Goal: Task Accomplishment & Management: Complete application form

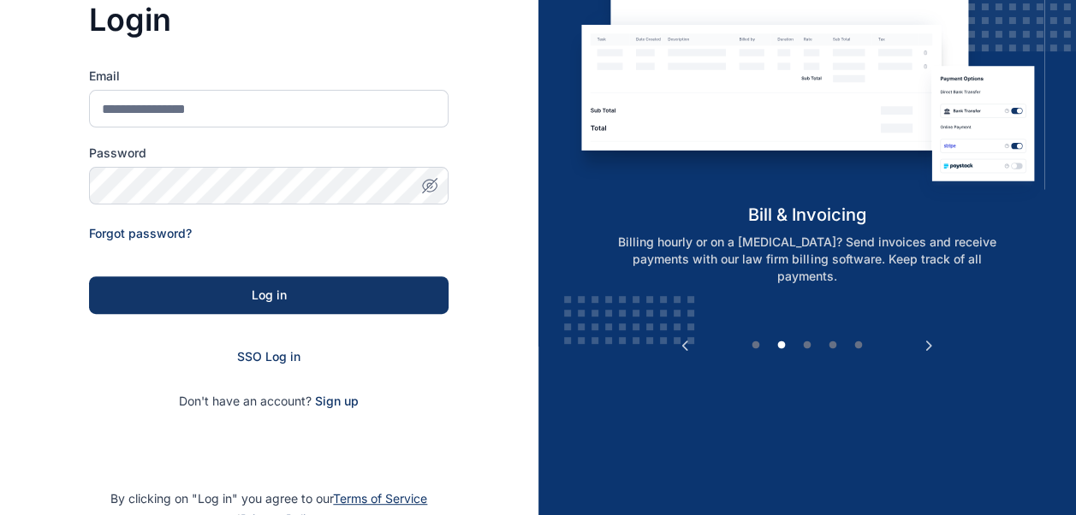
scroll to position [174, 0]
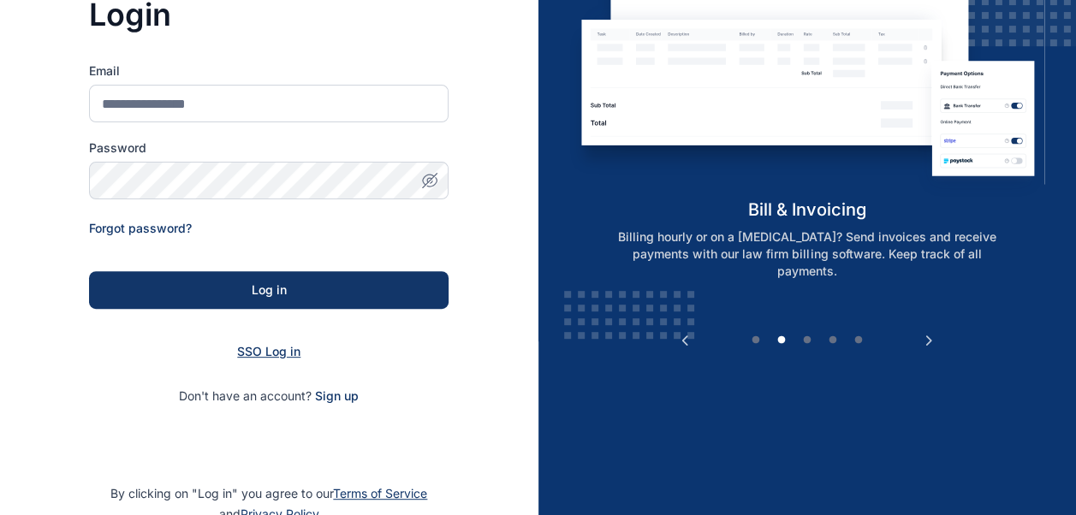
click at [264, 356] on span "SSO Log in" at bounding box center [268, 351] width 63 height 15
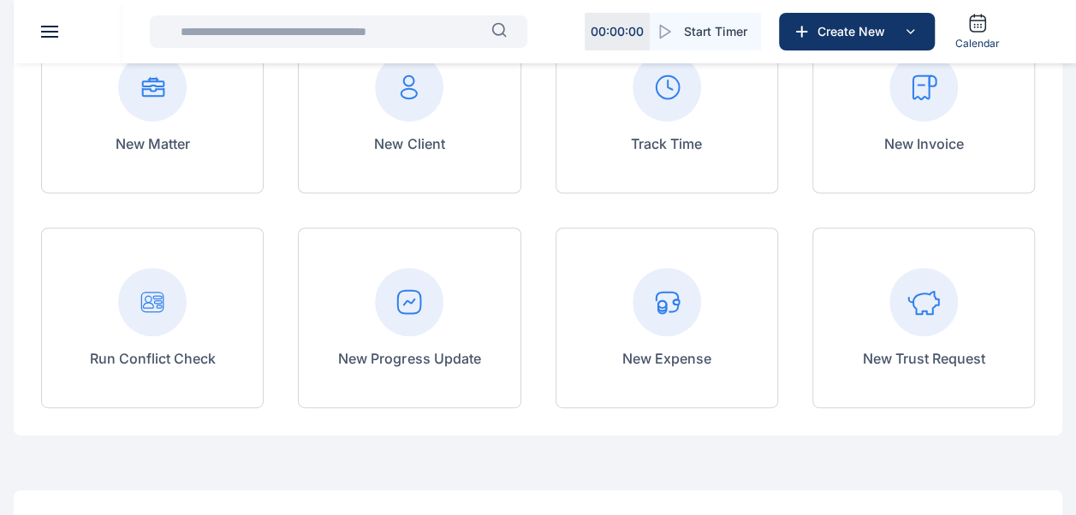
scroll to position [221, 0]
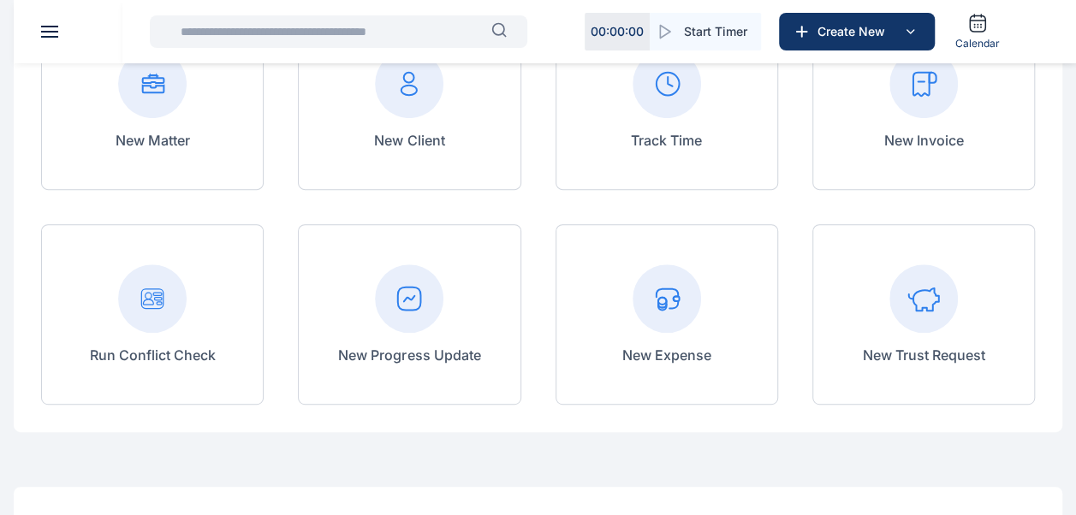
click at [925, 101] on rect at bounding box center [923, 84] width 68 height 68
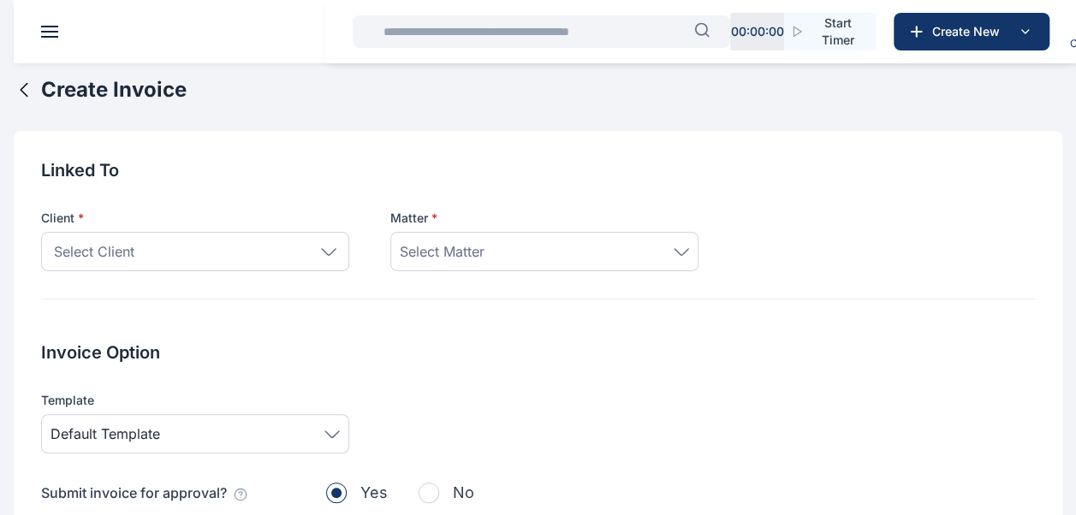
click at [327, 248] on icon at bounding box center [328, 252] width 15 height 8
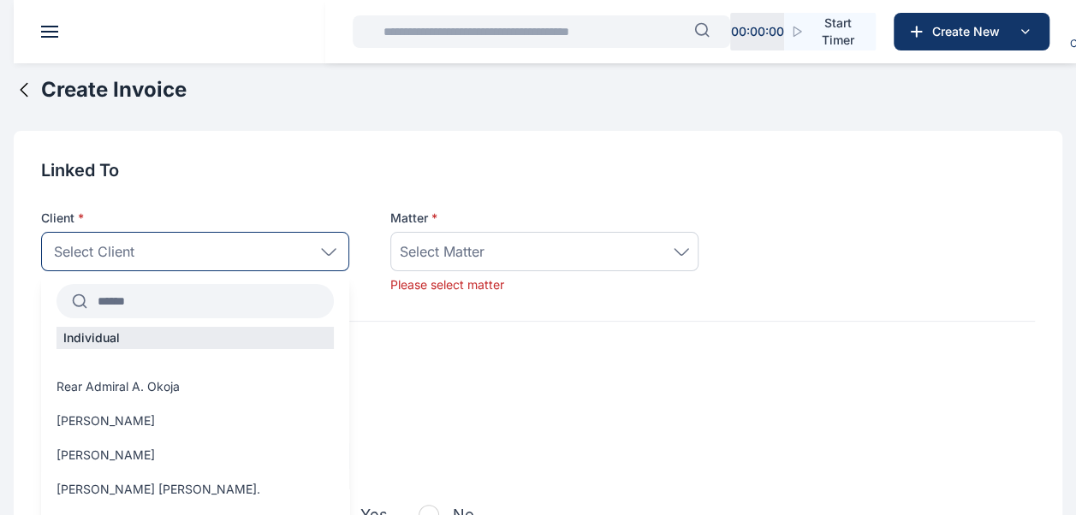
click at [221, 303] on input "text" at bounding box center [210, 301] width 246 height 31
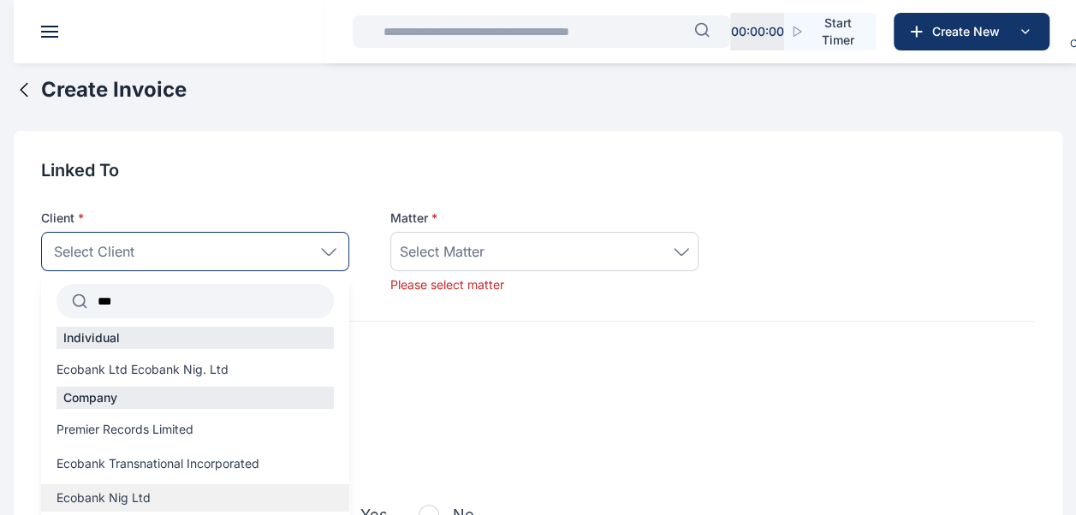
type input "***"
click at [123, 494] on span "Ecobank Nig Ltd" at bounding box center [103, 497] width 94 height 17
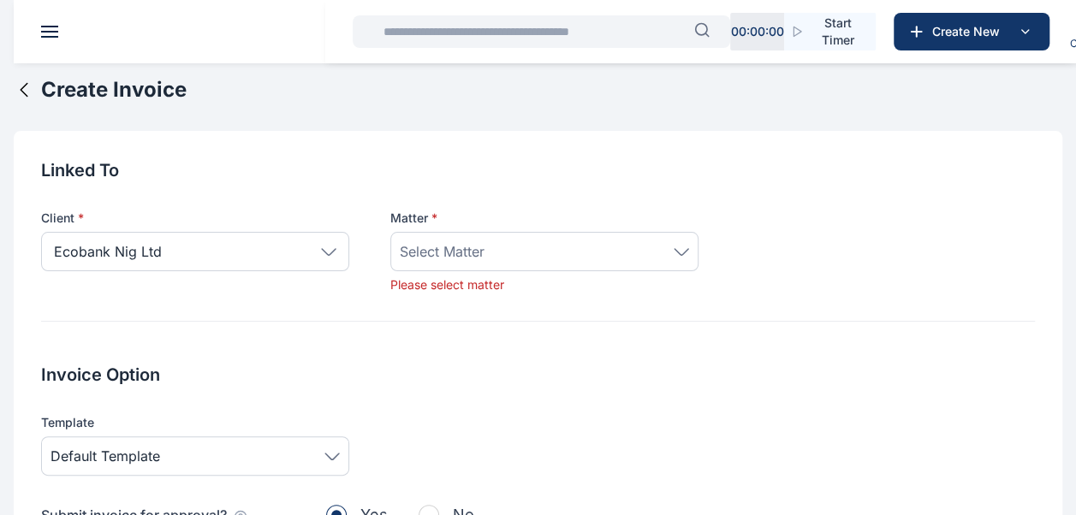
click at [123, 494] on div "Invoice Option Template Default Template Submit invoice for approval? Yes No" at bounding box center [537, 459] width 993 height 193
click at [526, 255] on div "Select Matter" at bounding box center [544, 251] width 289 height 21
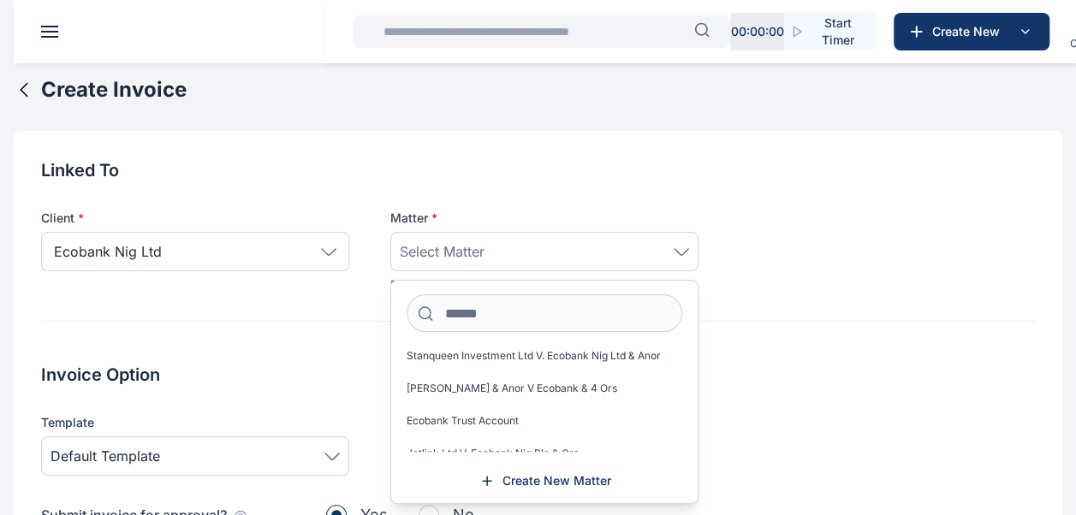
scroll to position [41, 0]
click at [491, 317] on input at bounding box center [544, 313] width 276 height 38
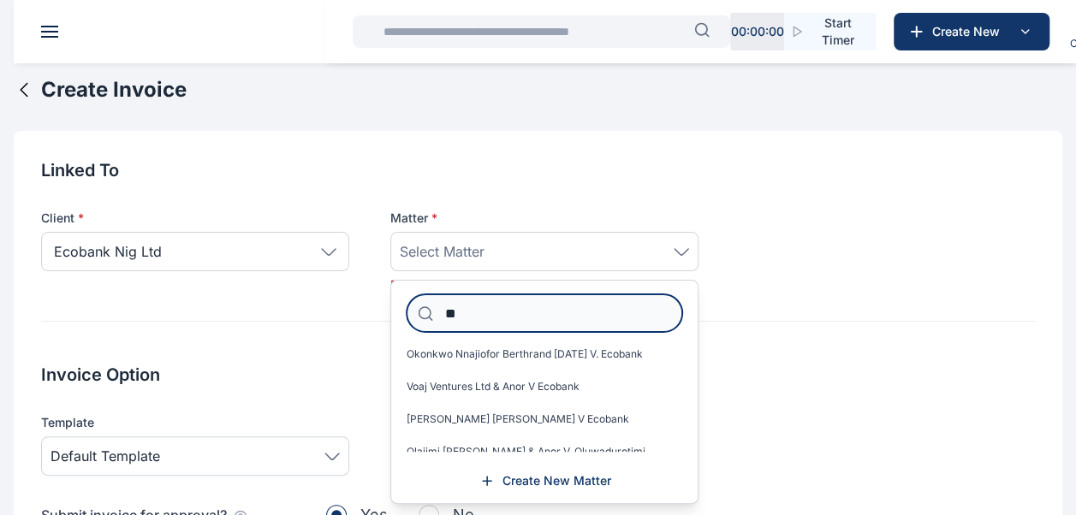
scroll to position [0, 0]
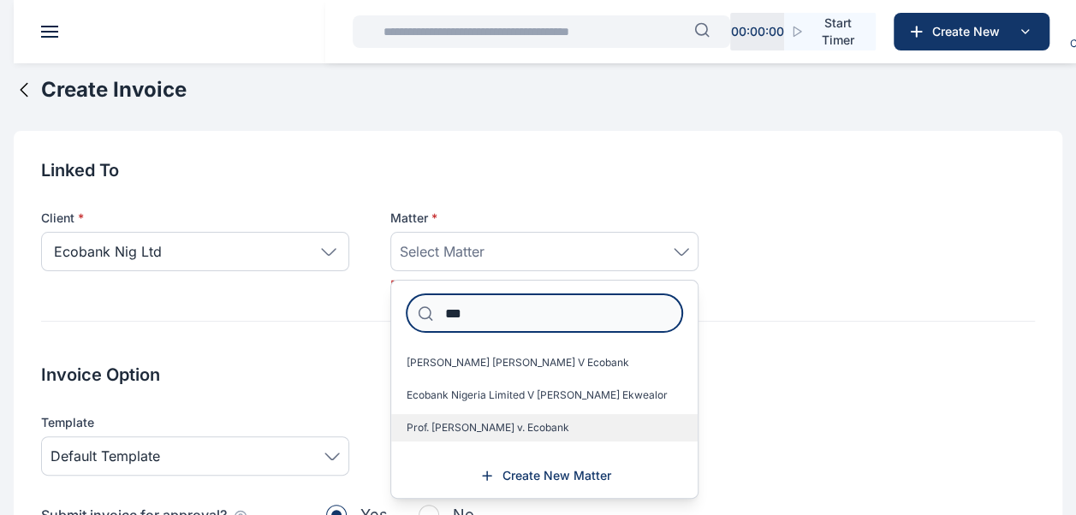
type input "***"
click at [483, 424] on span "Prof. [PERSON_NAME] v. Ecobank" at bounding box center [487, 428] width 163 height 14
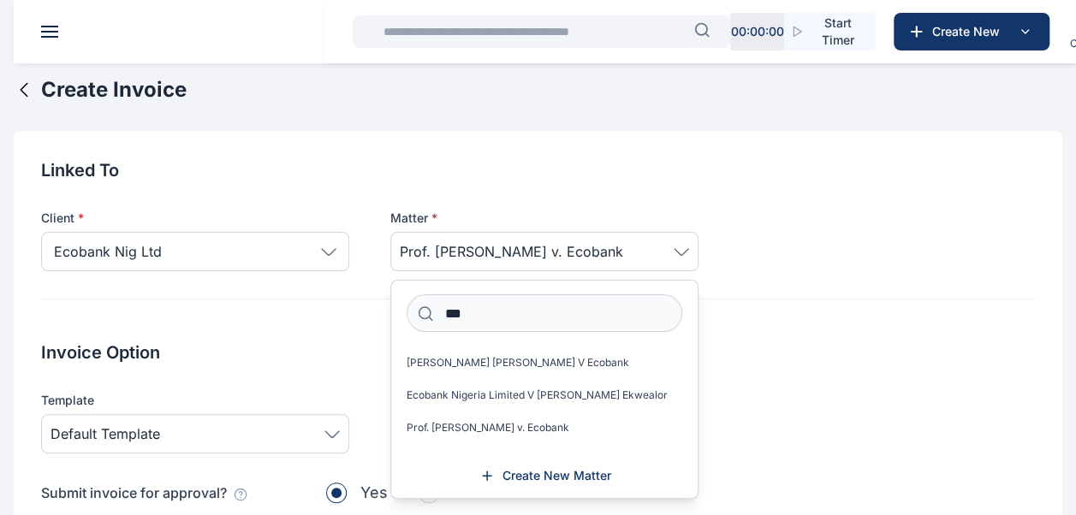
click at [756, 390] on div "Invoice Option Template Default Template Submit invoice for approval? Yes No" at bounding box center [537, 437] width 993 height 193
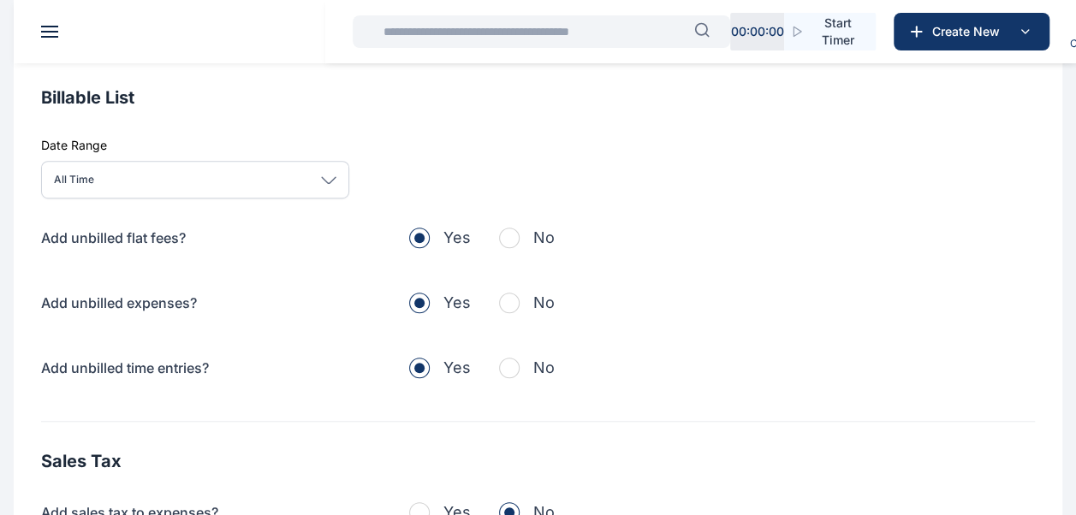
scroll to position [489, 0]
drag, startPoint x: 507, startPoint y: 255, endPoint x: 511, endPoint y: 324, distance: 69.4
click at [511, 324] on div "Add unbilled flat fees? Yes No Add unbilled expenses? Yes No Add unbilled time …" at bounding box center [537, 302] width 993 height 154
click at [511, 312] on span "button" at bounding box center [509, 302] width 21 height 21
click at [511, 247] on span "button" at bounding box center [509, 237] width 21 height 21
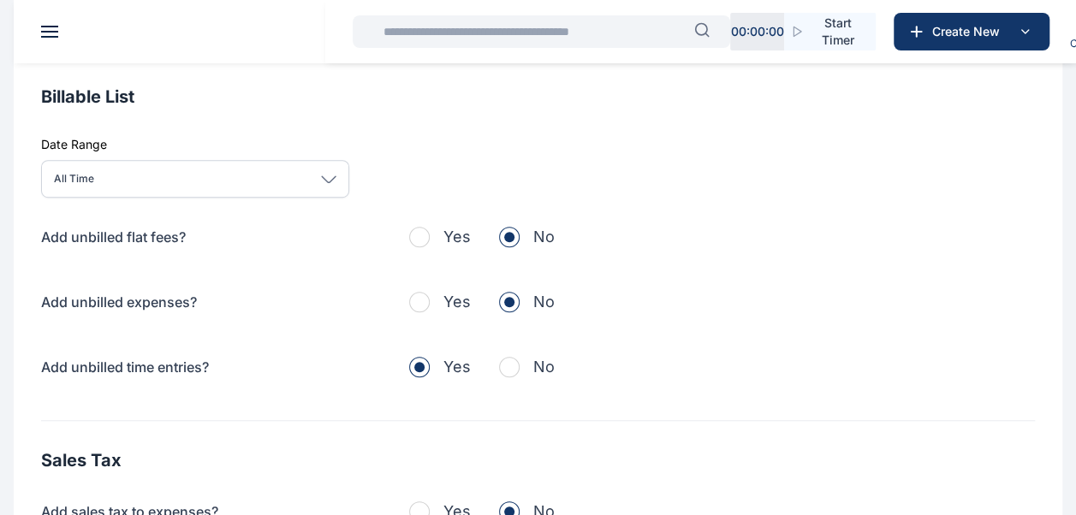
click at [515, 377] on span "button" at bounding box center [509, 367] width 21 height 21
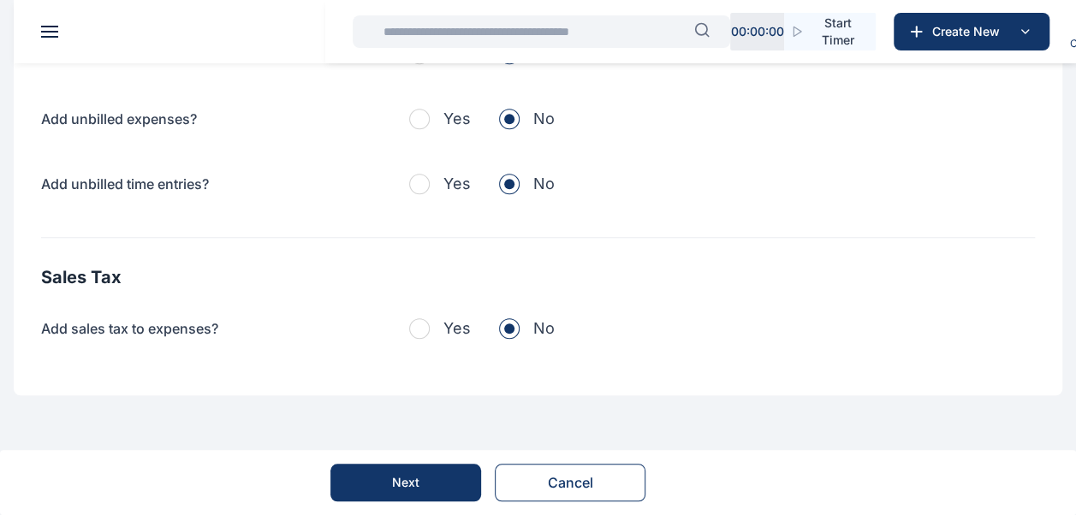
scroll to position [691, 0]
click at [424, 331] on span "button" at bounding box center [419, 328] width 21 height 21
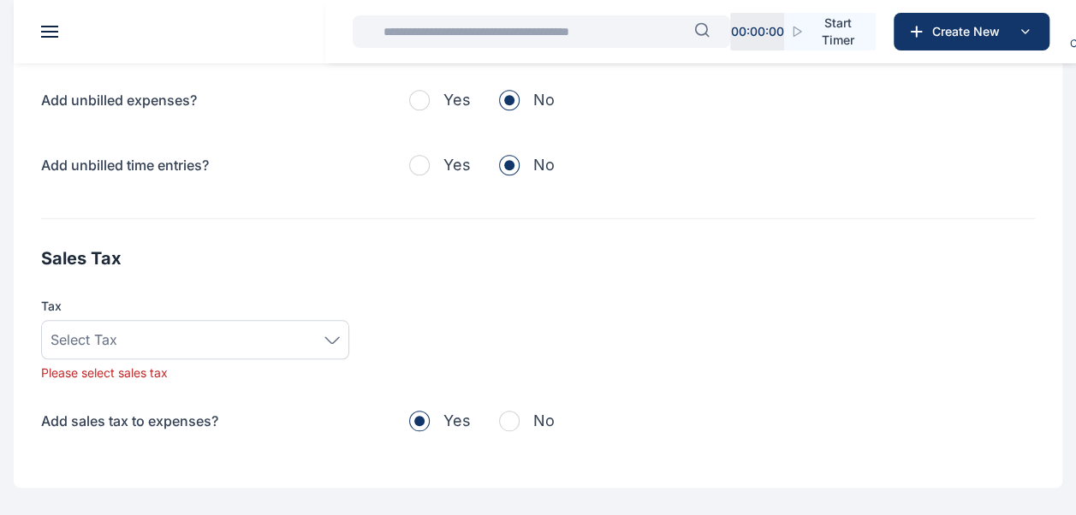
click at [332, 344] on icon at bounding box center [331, 340] width 15 height 8
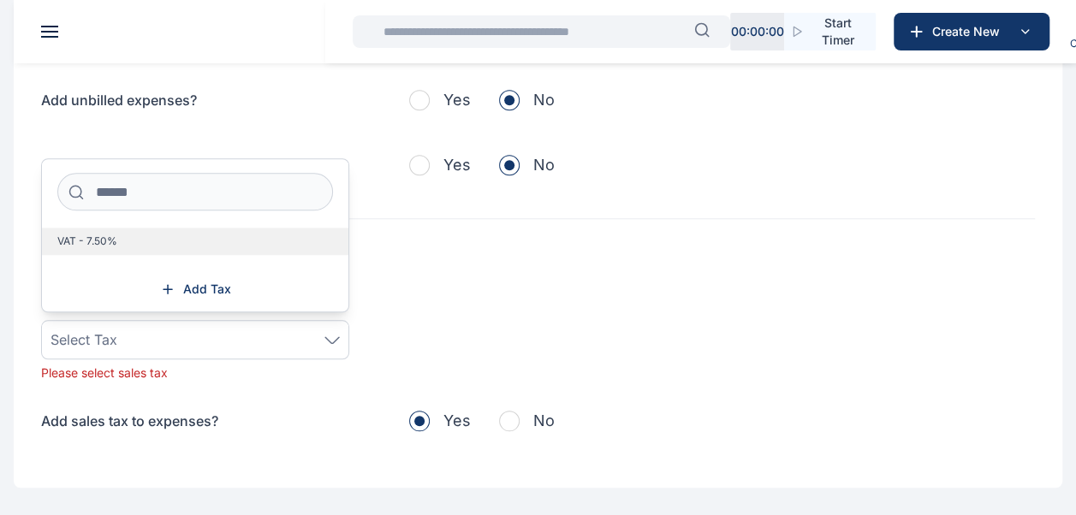
click at [151, 255] on label "VAT - 7.50%" at bounding box center [195, 241] width 306 height 27
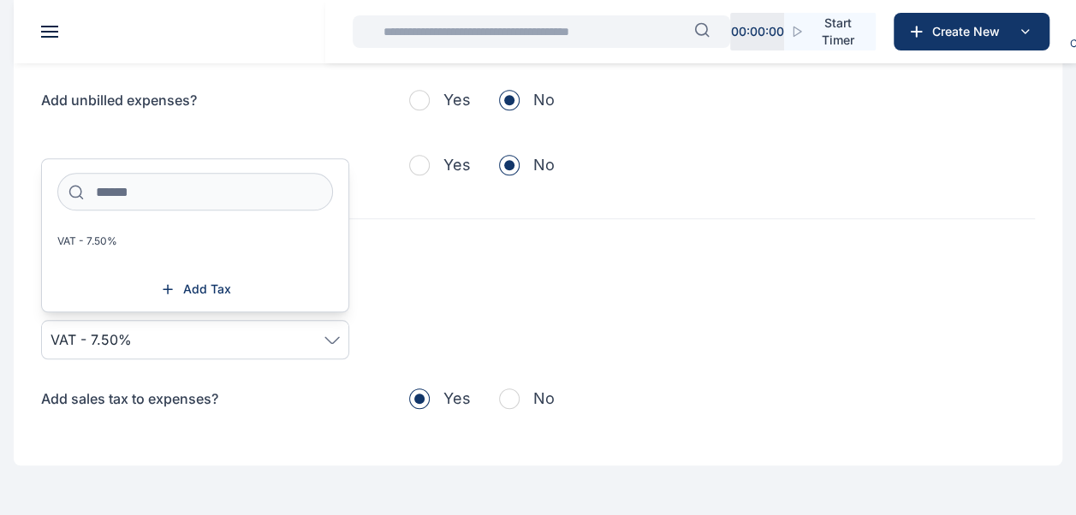
click at [372, 388] on div "Sales Tax Tax VAT - 7.50% VAT - 7.50% Add Tax Add sales tax to expenses? Yes No" at bounding box center [537, 328] width 993 height 164
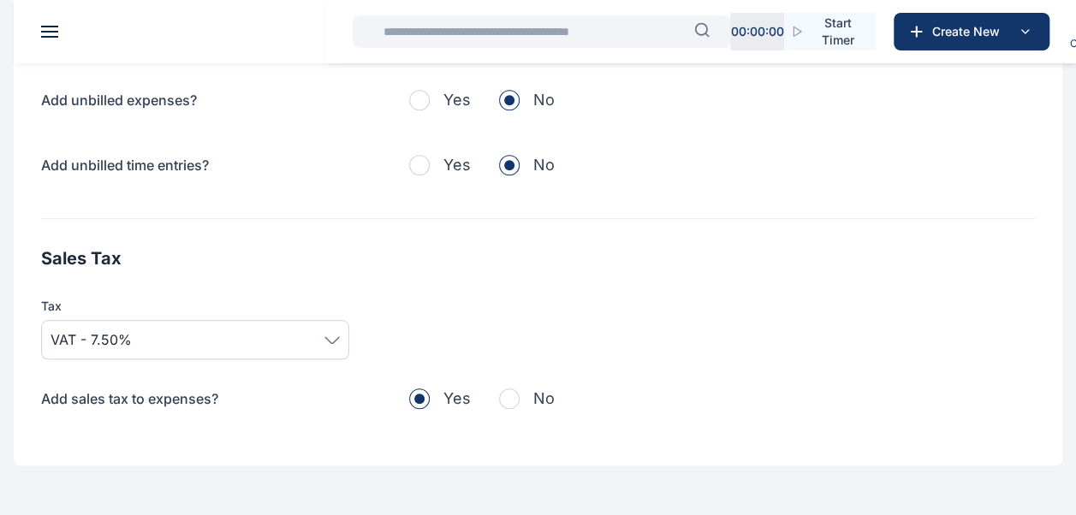
scroll to position [780, 0]
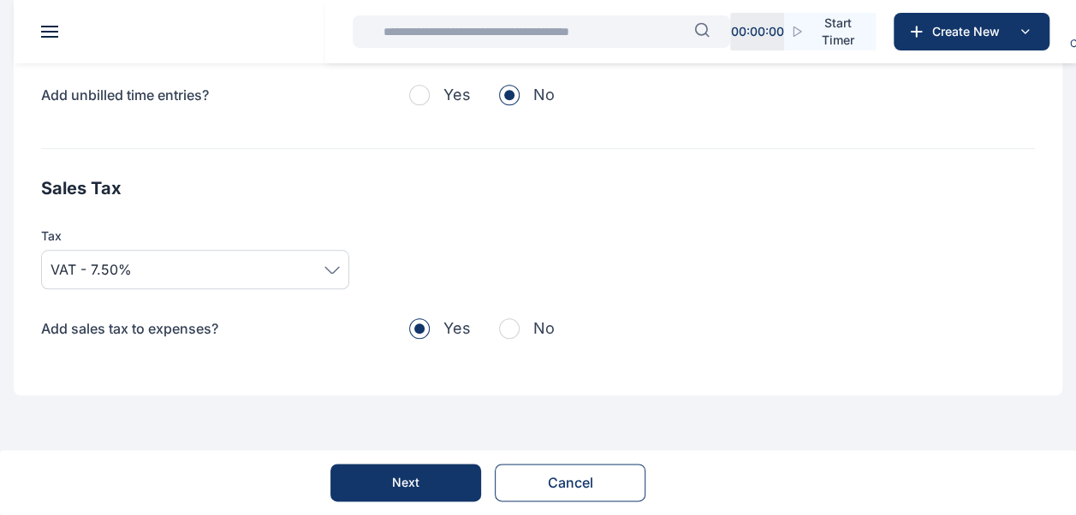
click at [434, 478] on button "Next" at bounding box center [405, 483] width 151 height 38
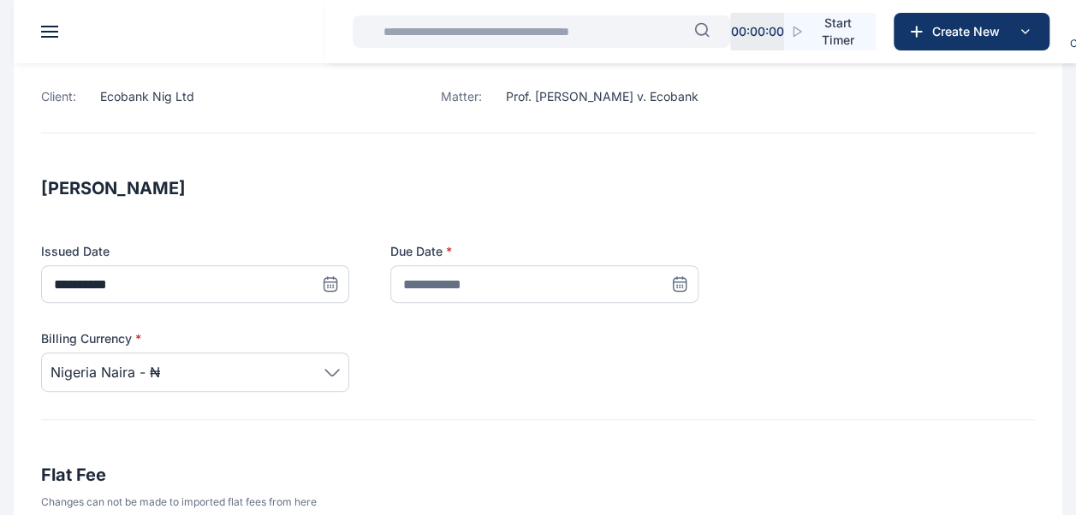
scroll to position [181, 0]
click at [679, 281] on icon at bounding box center [679, 281] width 12 height 0
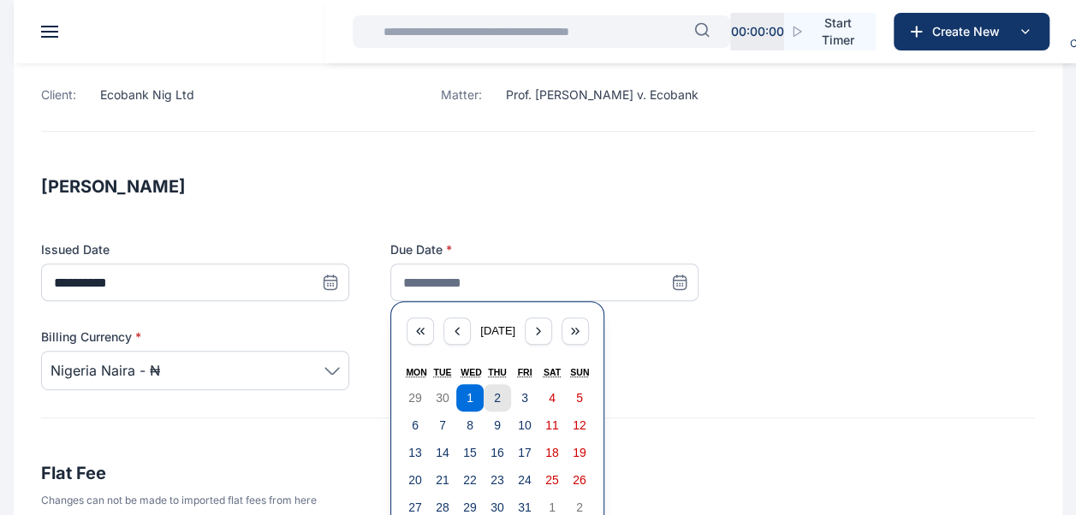
click at [503, 401] on button "2" at bounding box center [496, 397] width 27 height 27
type input "**********"
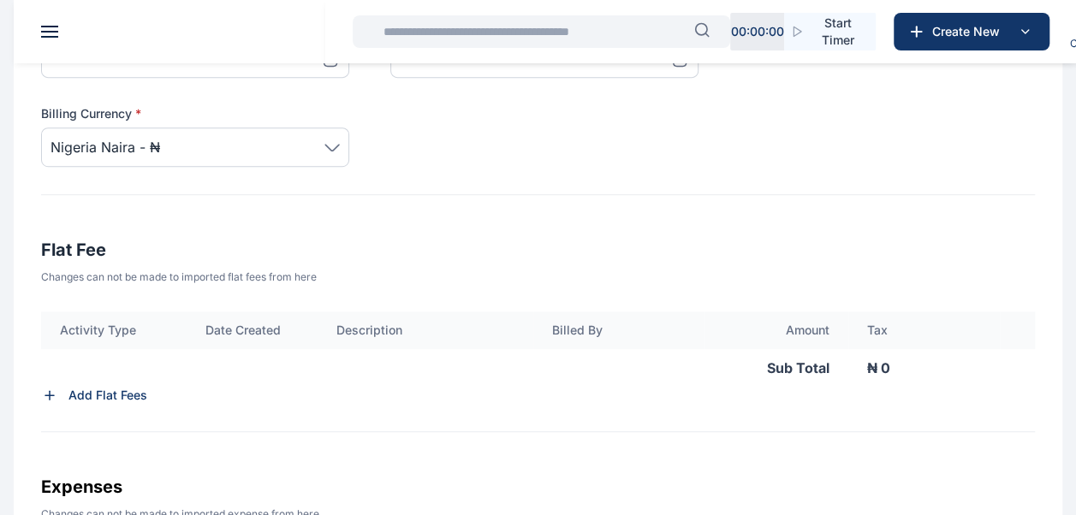
scroll to position [413, 0]
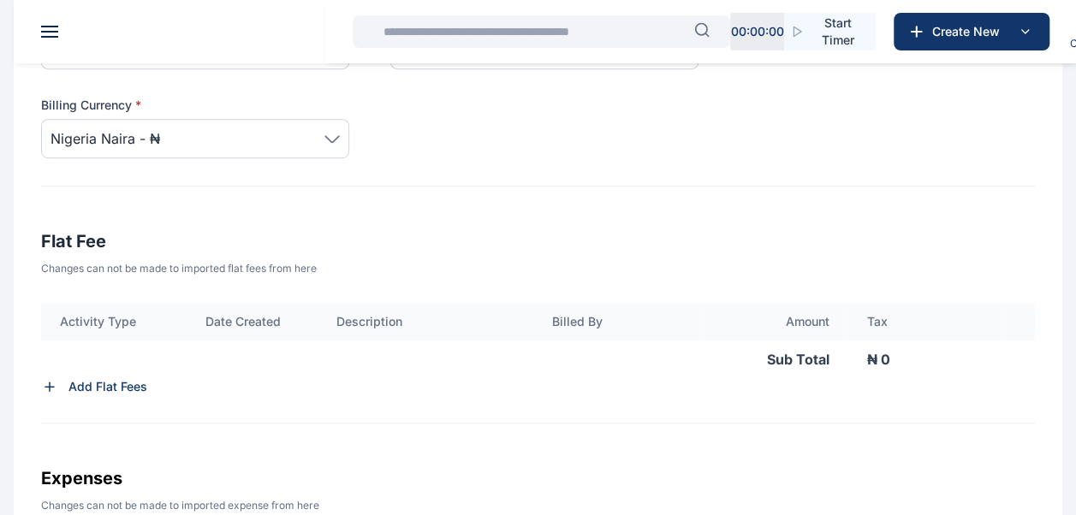
click at [92, 386] on p "Add Flat Fees" at bounding box center [107, 386] width 79 height 17
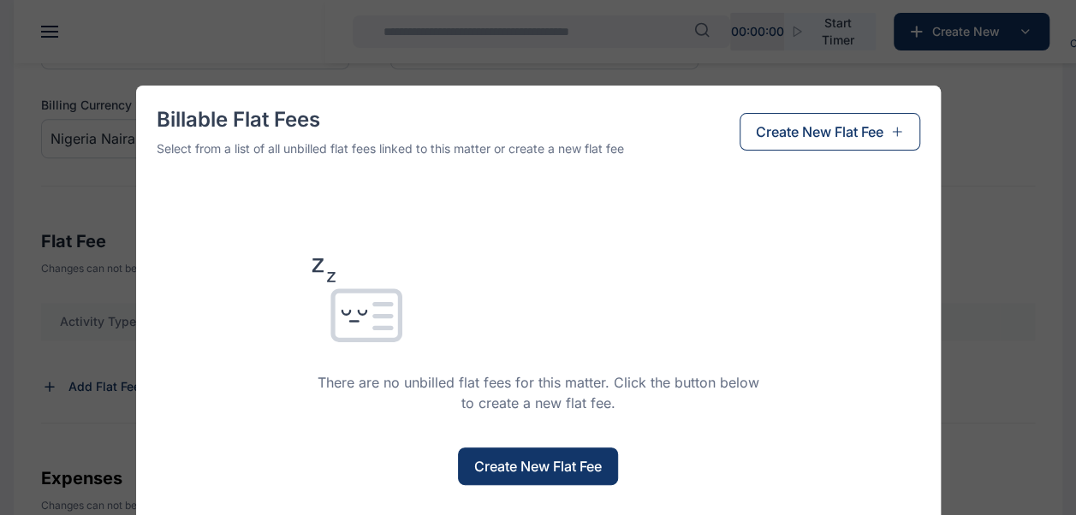
scroll to position [63, 0]
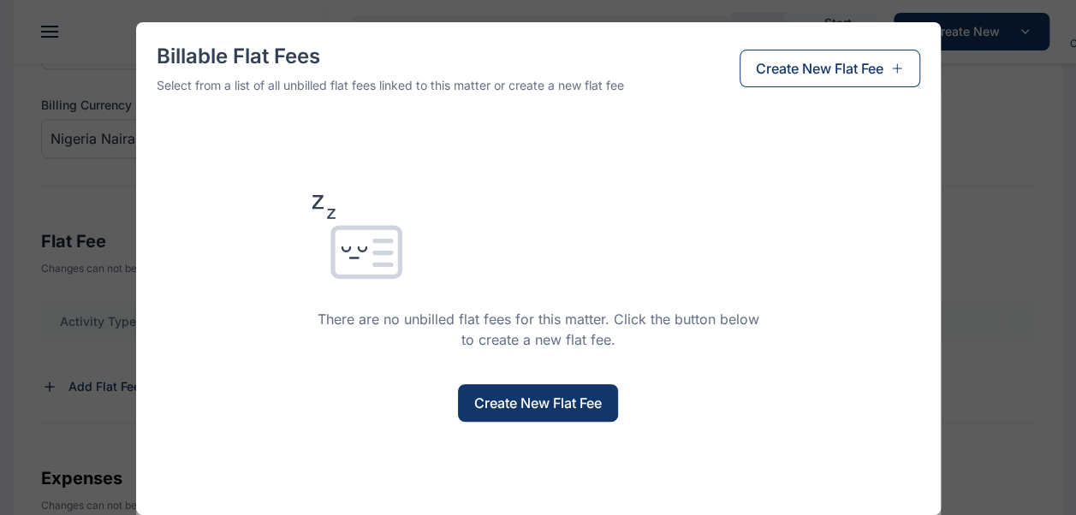
click at [497, 399] on span "Create New Flat Fee" at bounding box center [538, 403] width 128 height 21
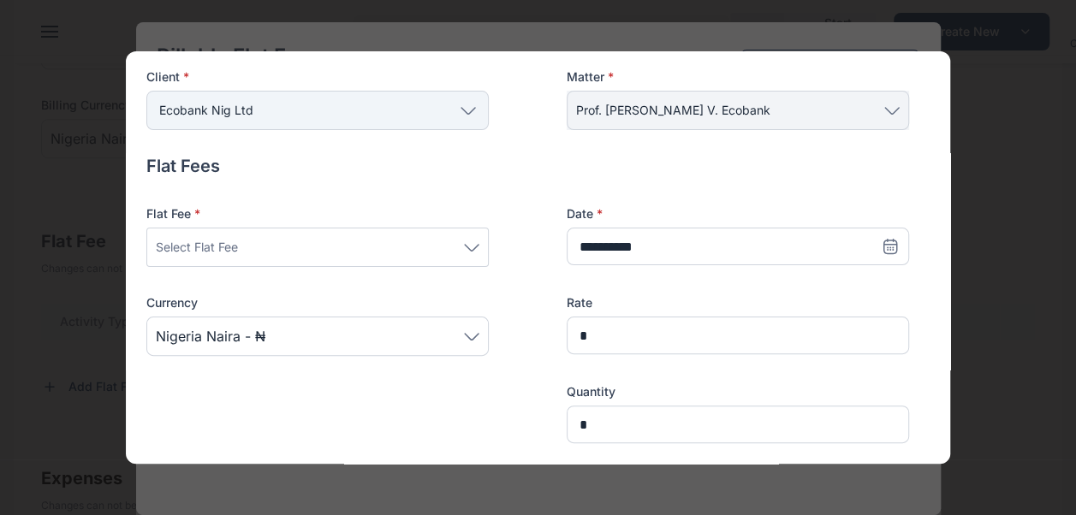
scroll to position [120, 0]
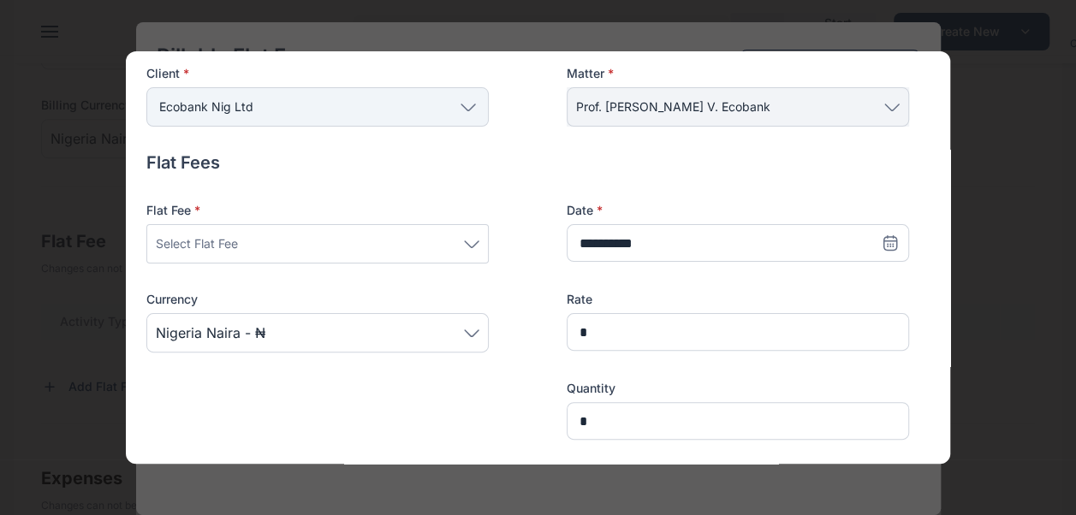
click at [289, 244] on div "Select Flat Fee" at bounding box center [317, 244] width 323 height 21
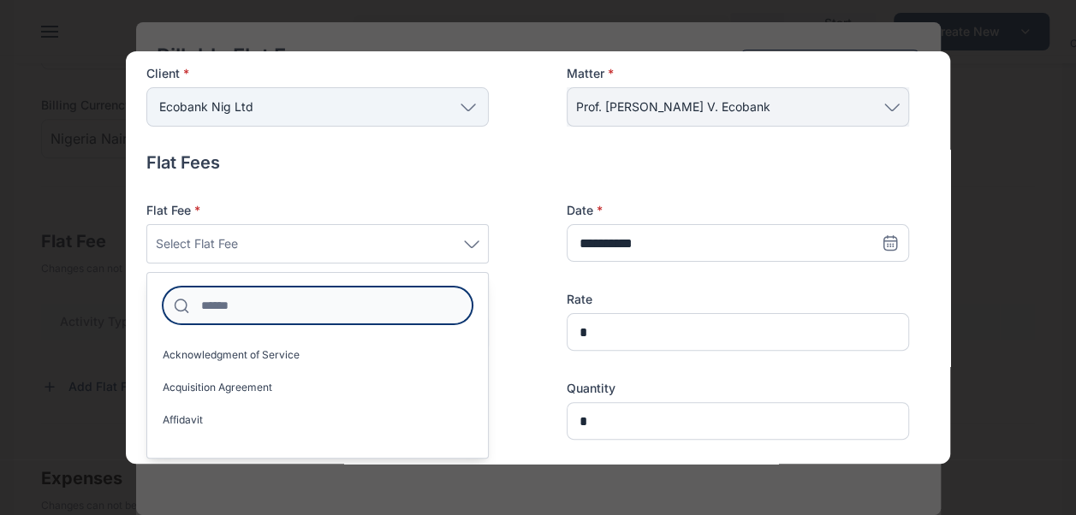
click at [263, 308] on input at bounding box center [318, 306] width 310 height 38
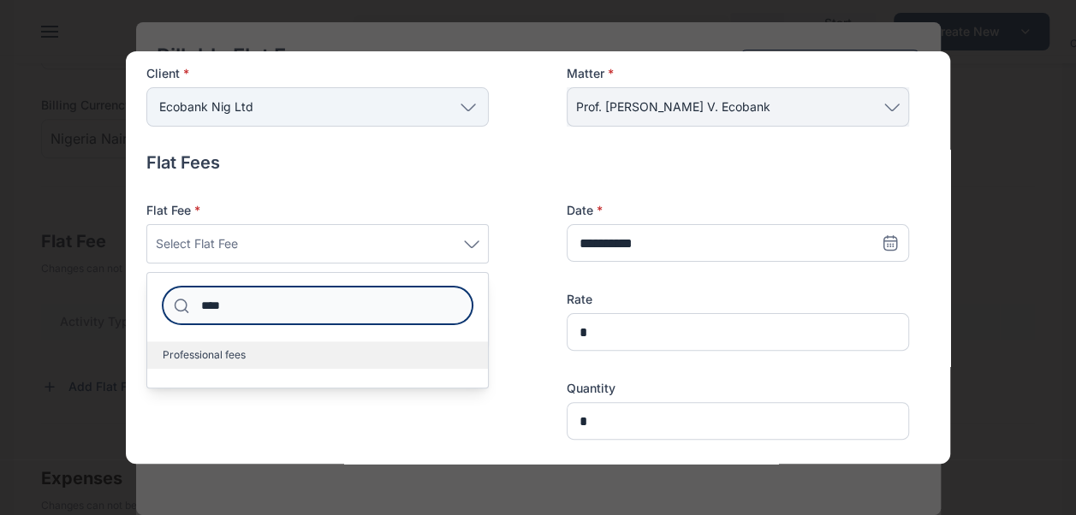
type input "****"
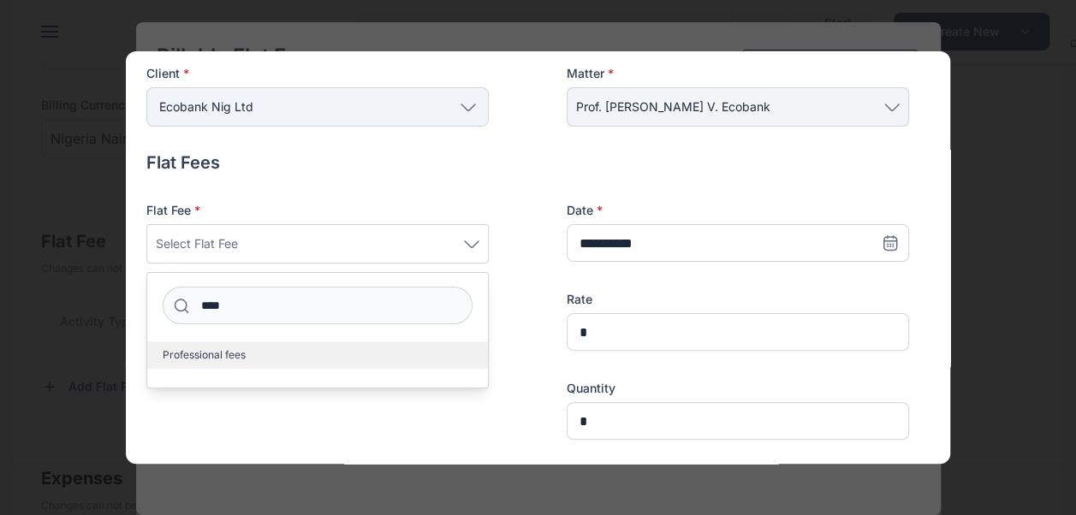
click at [216, 355] on span "Professional fees" at bounding box center [204, 355] width 83 height 14
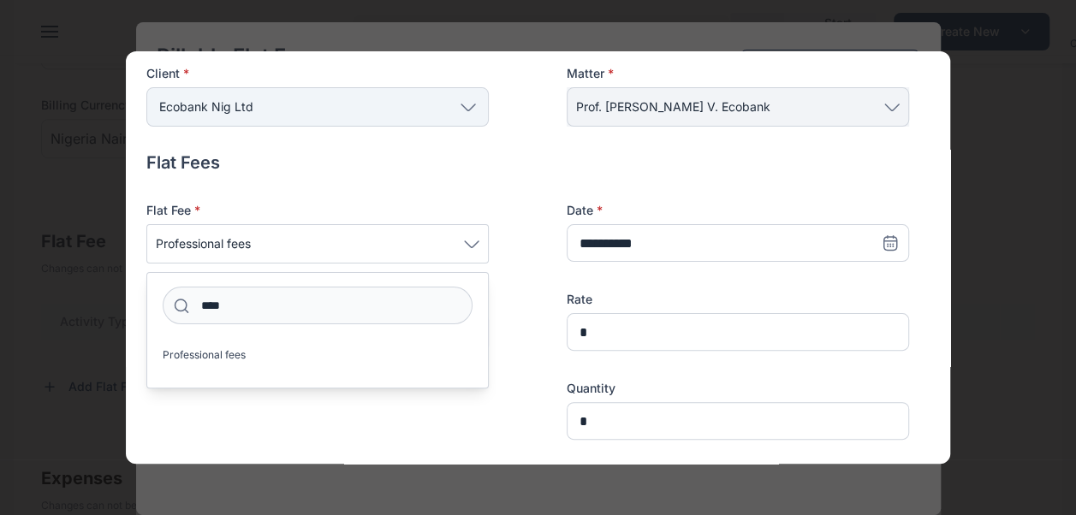
click at [519, 323] on div "**********" at bounding box center [527, 321] width 762 height 238
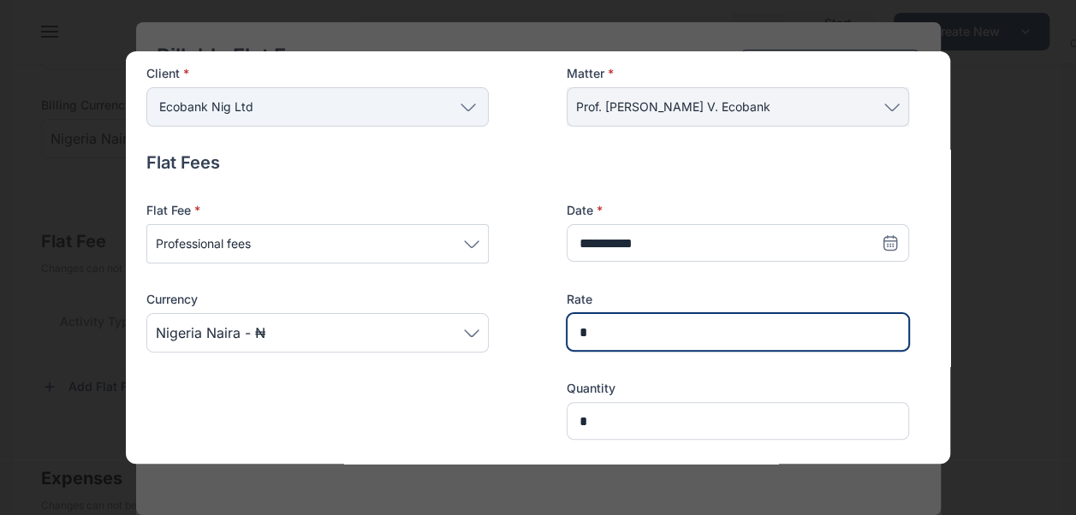
click at [601, 333] on input "*" at bounding box center [737, 332] width 342 height 38
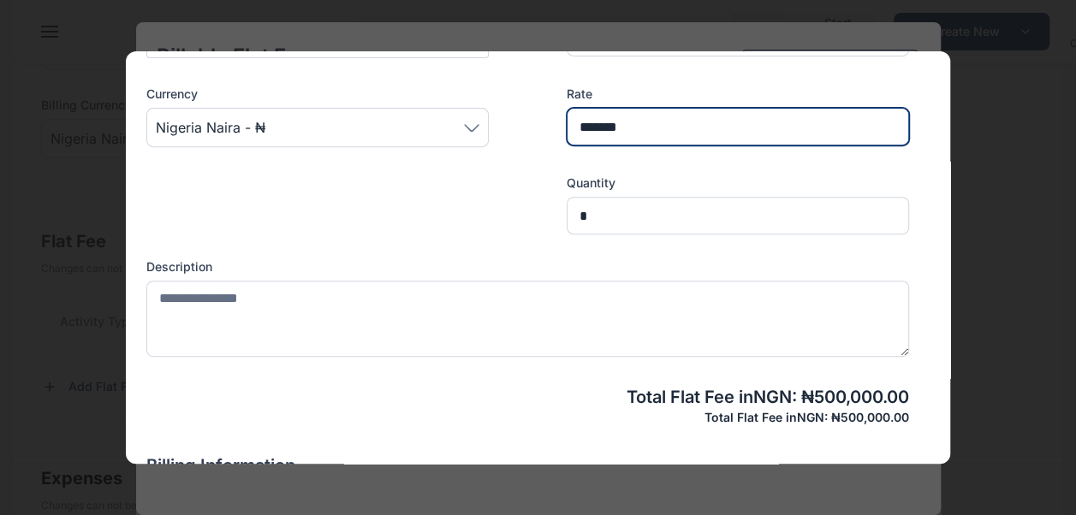
scroll to position [327, 0]
type input "*******"
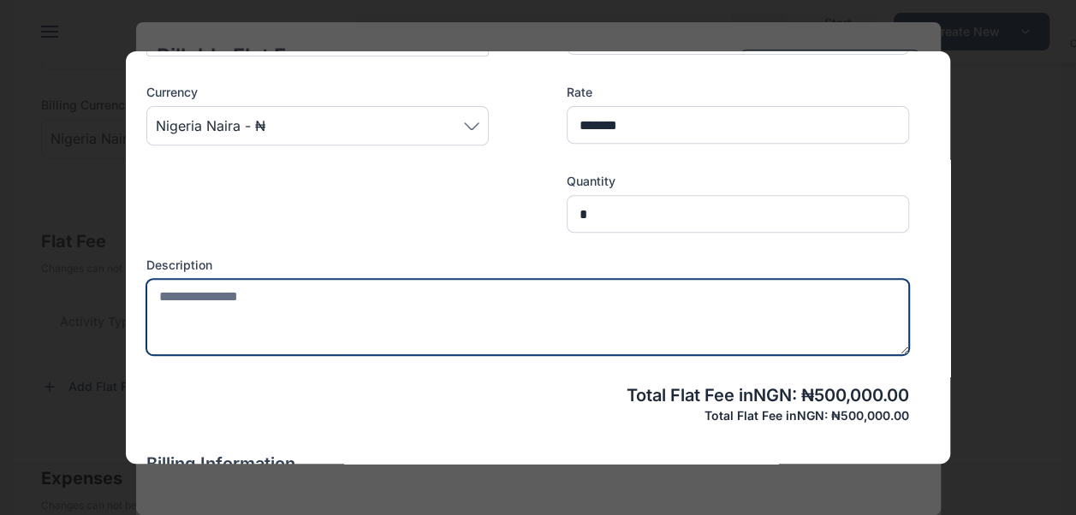
click at [455, 291] on textarea at bounding box center [527, 317] width 762 height 76
click at [158, 295] on textarea "**********" at bounding box center [521, 317] width 750 height 76
click at [318, 298] on textarea "**********" at bounding box center [521, 317] width 750 height 76
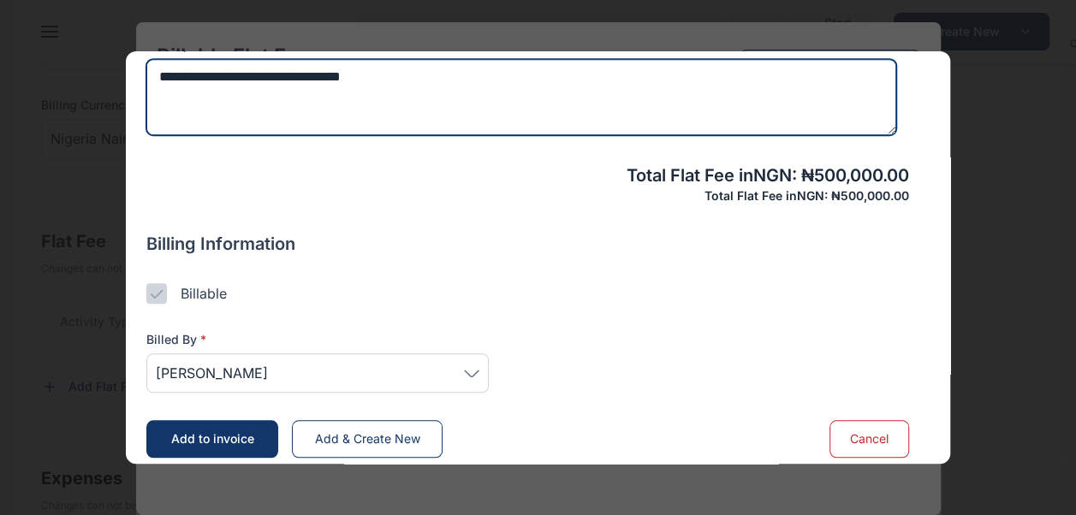
scroll to position [550, 0]
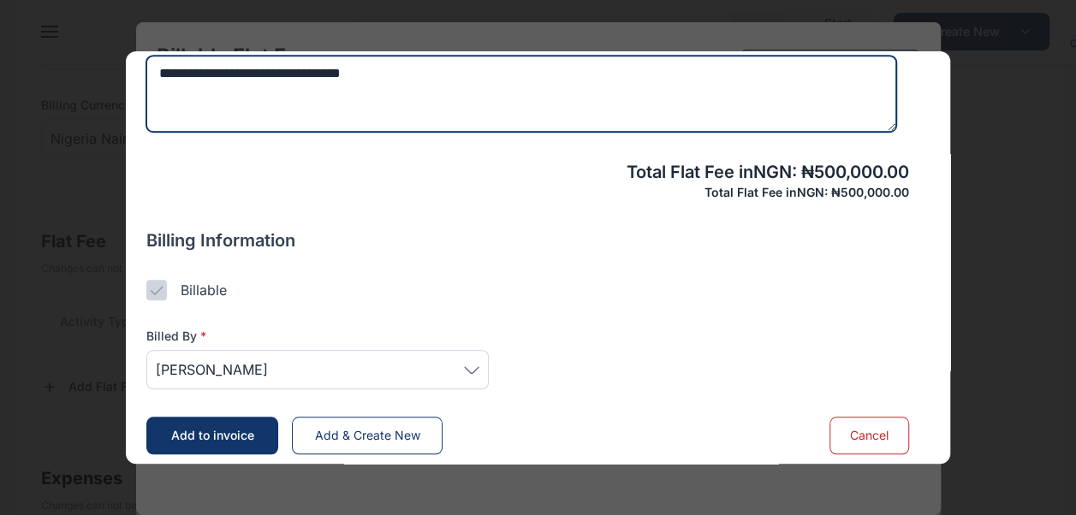
type textarea "**********"
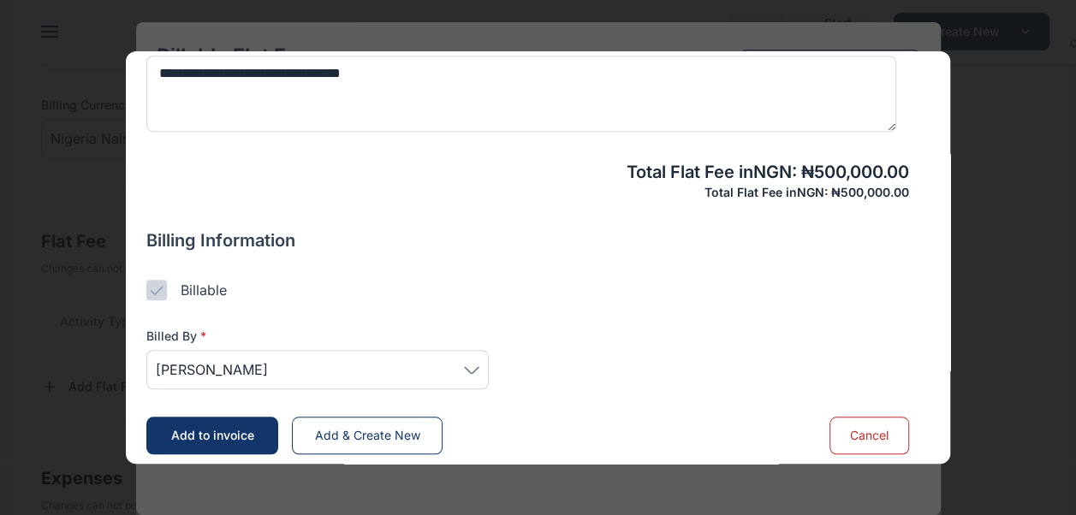
click at [467, 360] on span "[PERSON_NAME]" at bounding box center [317, 369] width 323 height 21
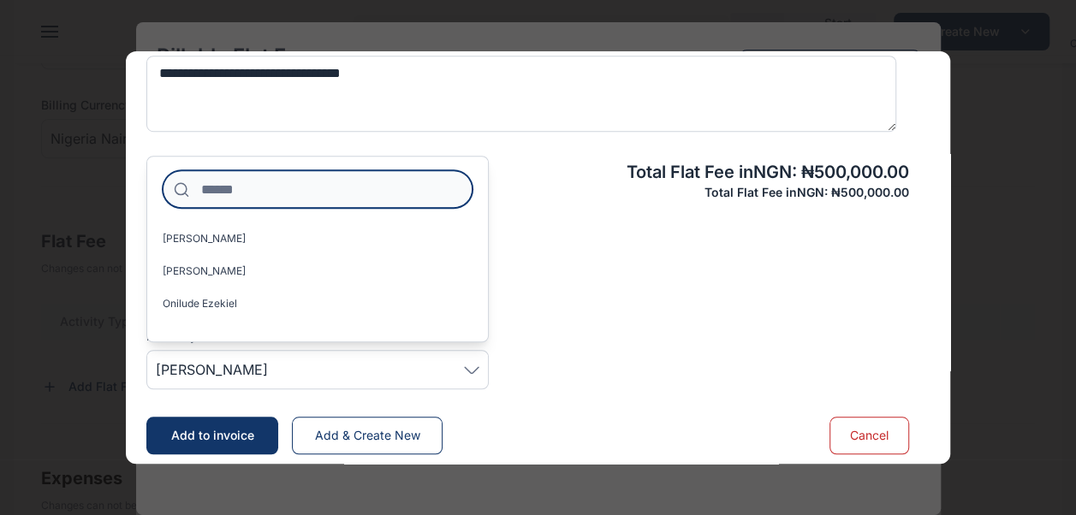
click at [321, 197] on input at bounding box center [318, 189] width 310 height 38
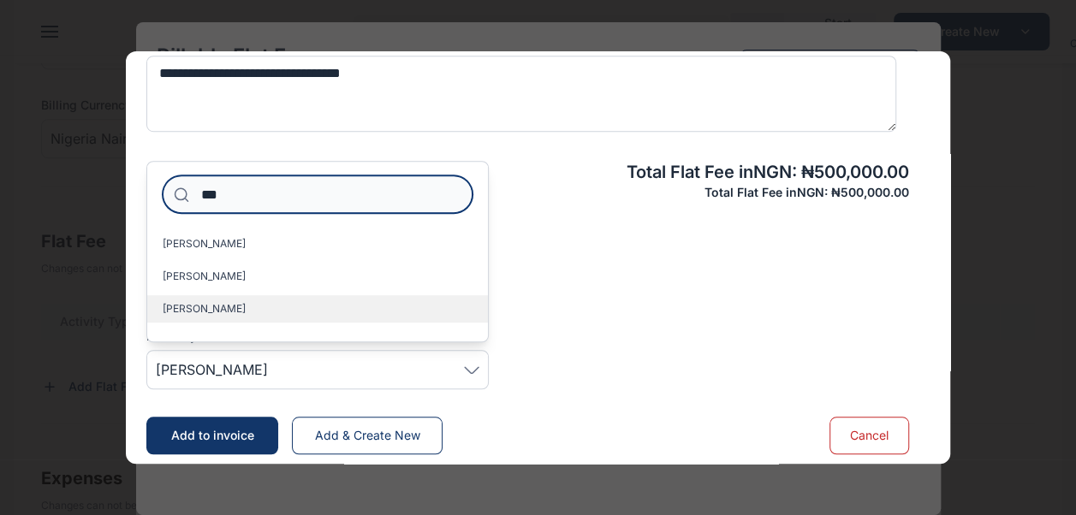
type input "***"
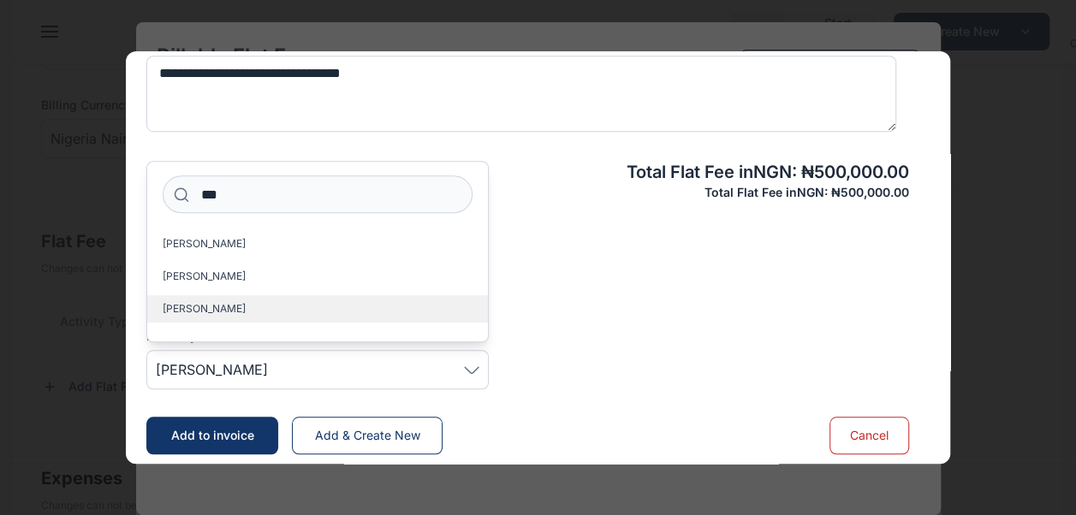
click at [204, 302] on span "[PERSON_NAME]" at bounding box center [204, 309] width 83 height 14
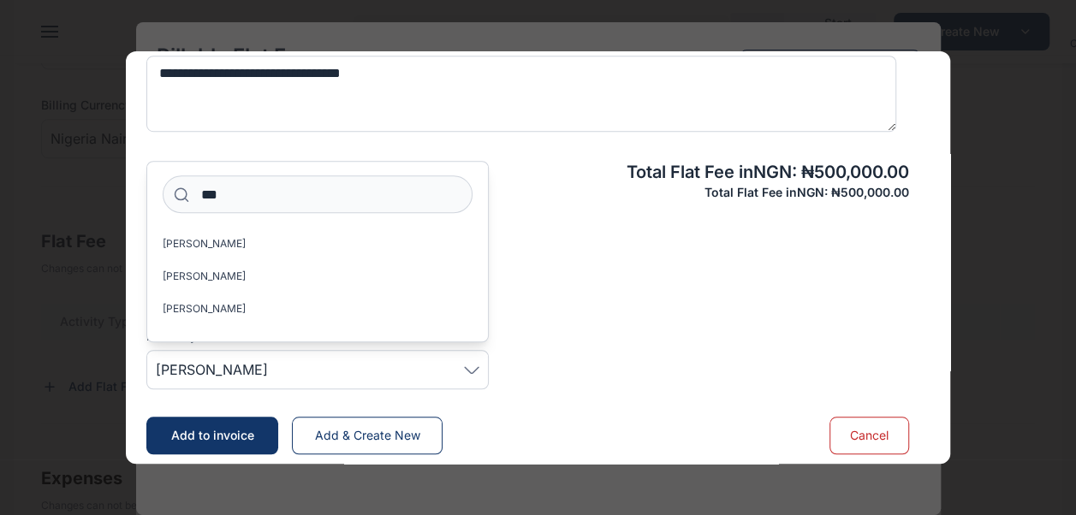
click at [551, 339] on div "Billed By * [PERSON_NAME] *** Otojahi [PERSON_NAME] [PERSON_NAME] [PERSON_NAME]" at bounding box center [527, 344] width 762 height 89
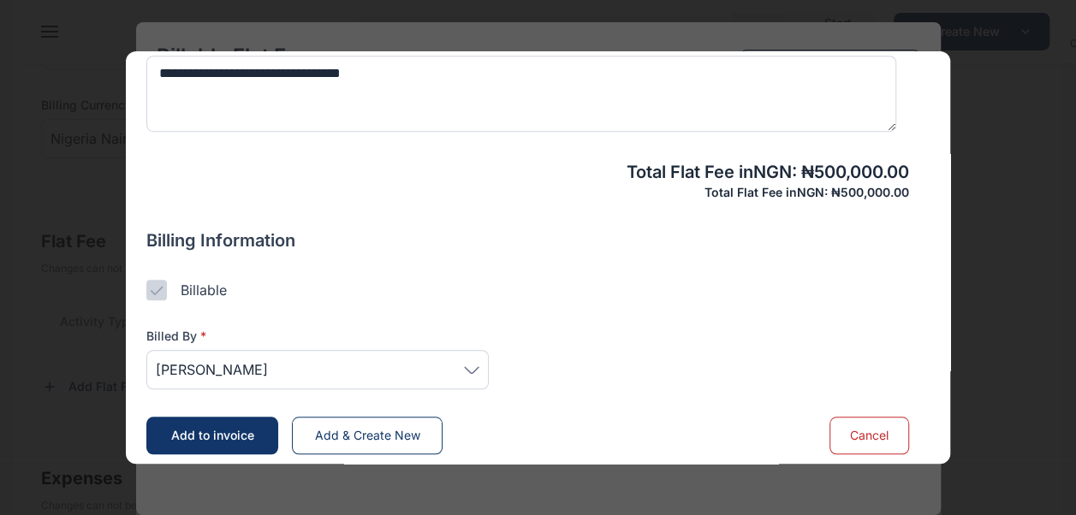
scroll to position [560, 0]
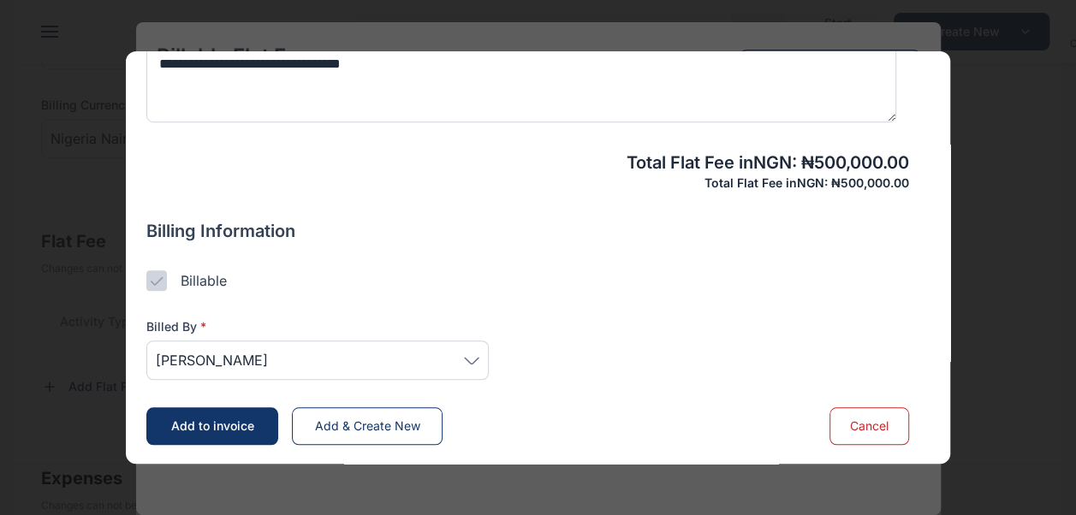
click at [222, 418] on span "Add to invoice" at bounding box center [212, 425] width 83 height 15
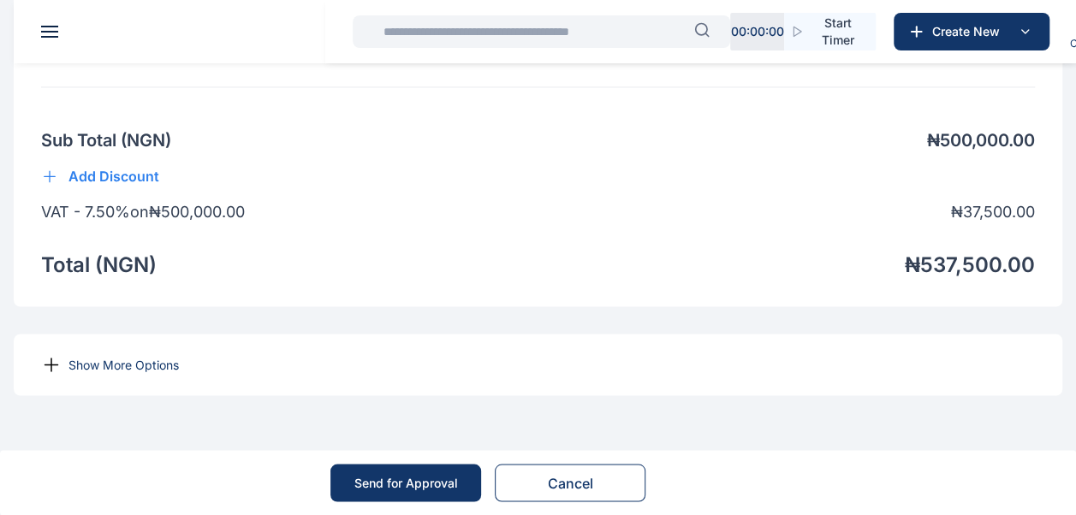
scroll to position [1333, 0]
click at [135, 356] on p "Show More Options" at bounding box center [123, 364] width 110 height 17
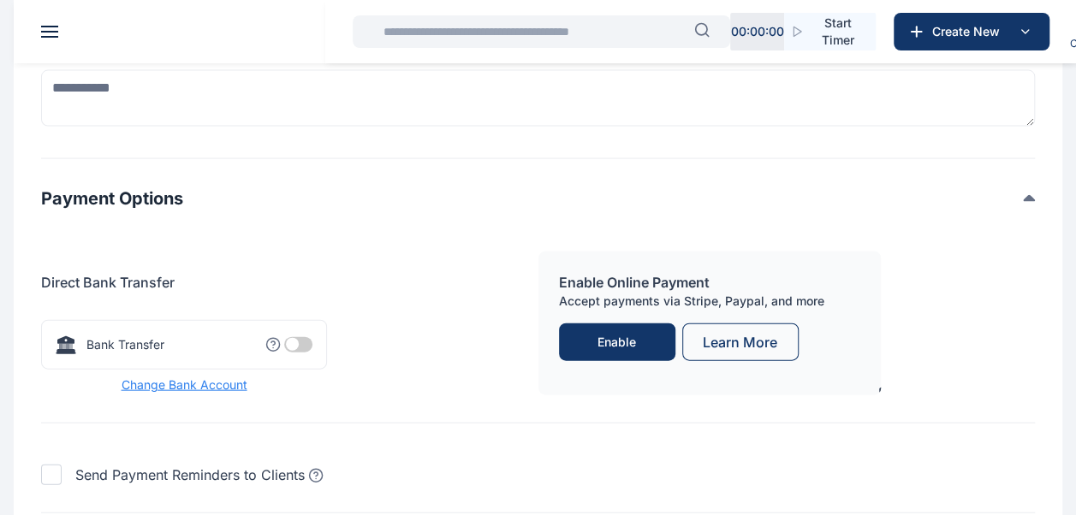
scroll to position [1735, 0]
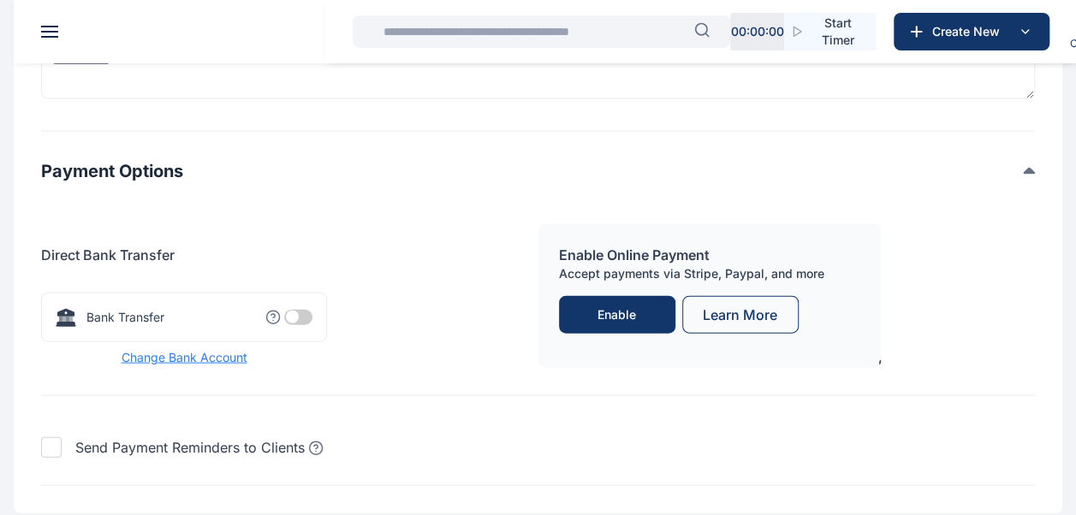
click at [311, 325] on span at bounding box center [298, 317] width 28 height 15
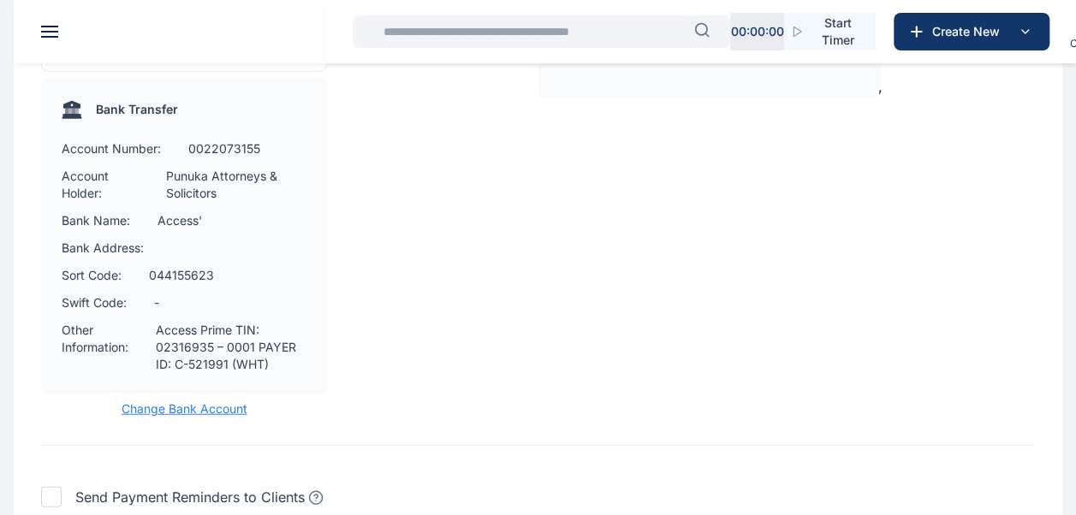
scroll to position [2016, 0]
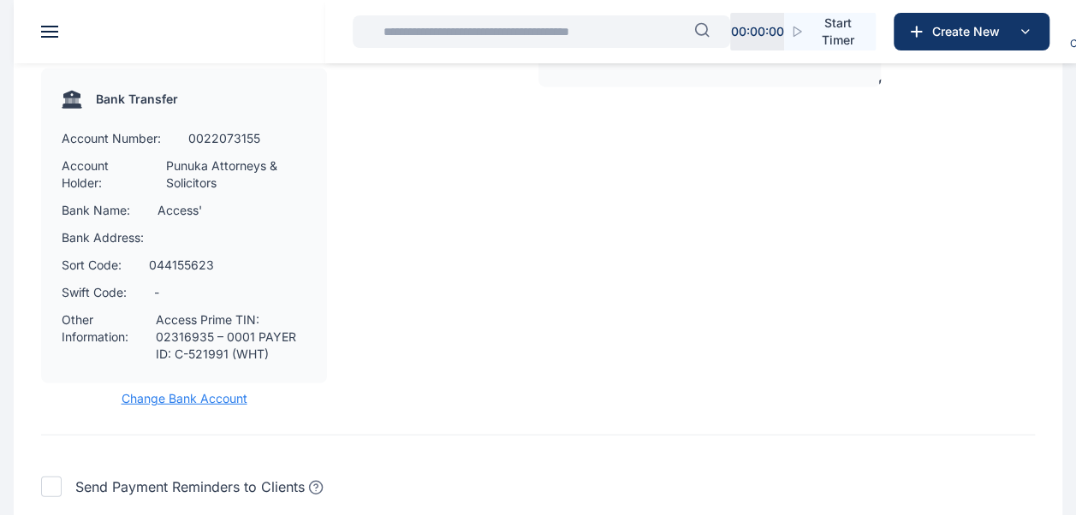
click at [202, 436] on div "Direct Bank Transfer Bank Transfer Bank name: Access' Account name: Punuka Atto…" at bounding box center [537, 186] width 993 height 499
click at [190, 407] on span "Change Bank Account" at bounding box center [184, 398] width 286 height 17
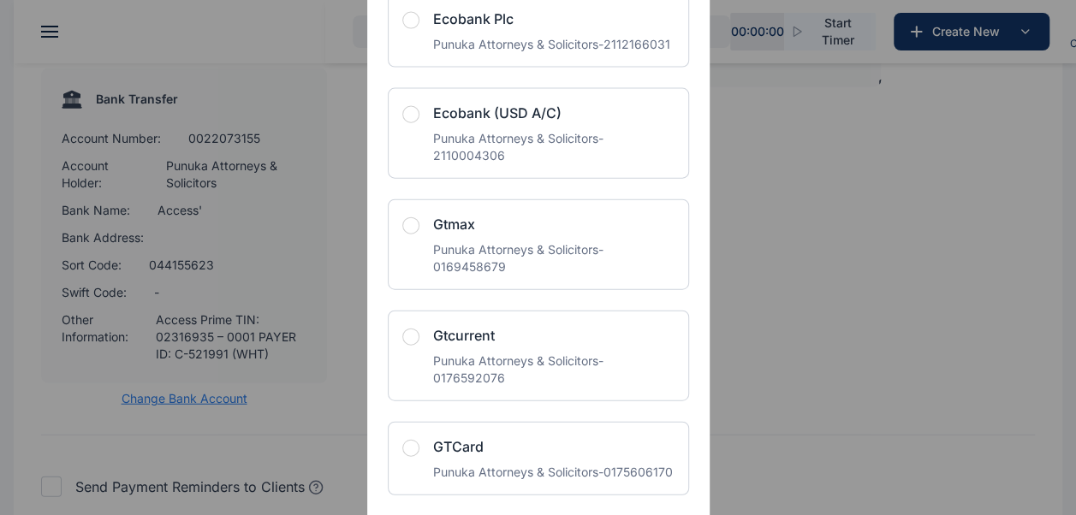
scroll to position [1894, 0]
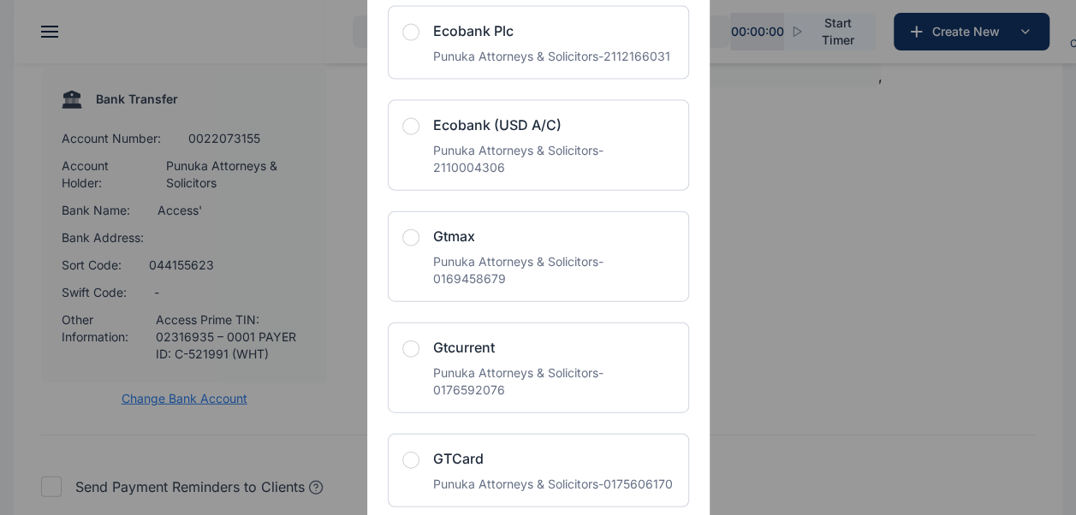
click at [481, 65] on div "Punuka Attorneys & Solicitors - 2112166031" at bounding box center [551, 56] width 237 height 17
click at [409, 41] on span "button" at bounding box center [410, 32] width 17 height 17
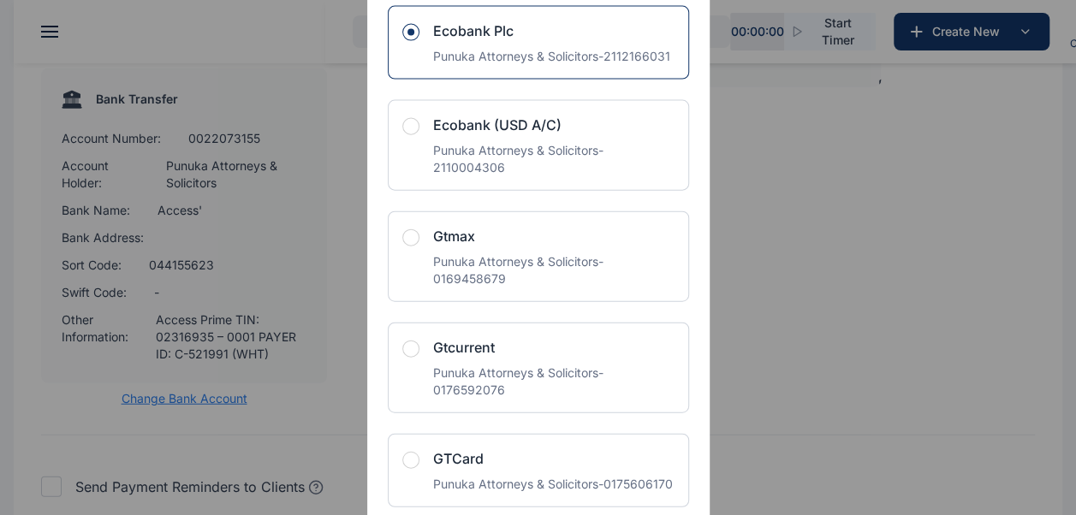
click at [765, 239] on div "Select Bank Account Choose bank for invoice payment NA Default Operating Accoun…" at bounding box center [538, 257] width 1076 height 515
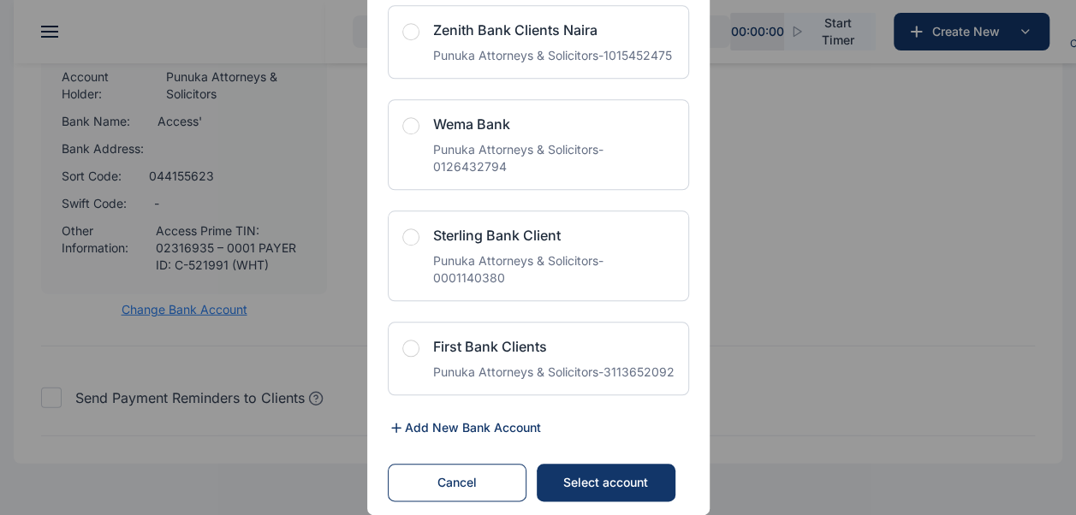
scroll to position [2107, 0]
click at [606, 483] on div "Select account" at bounding box center [605, 482] width 104 height 17
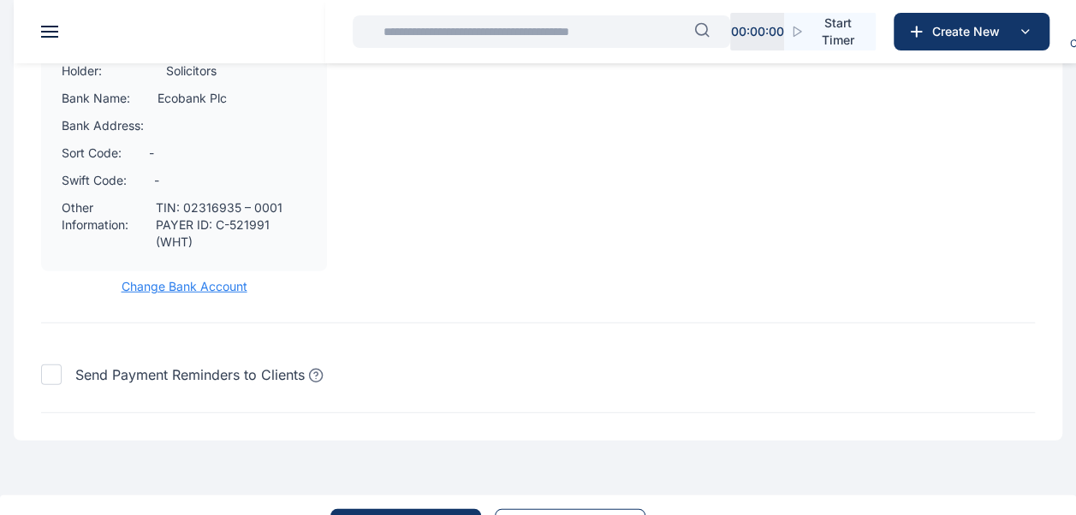
scroll to position [2208, 0]
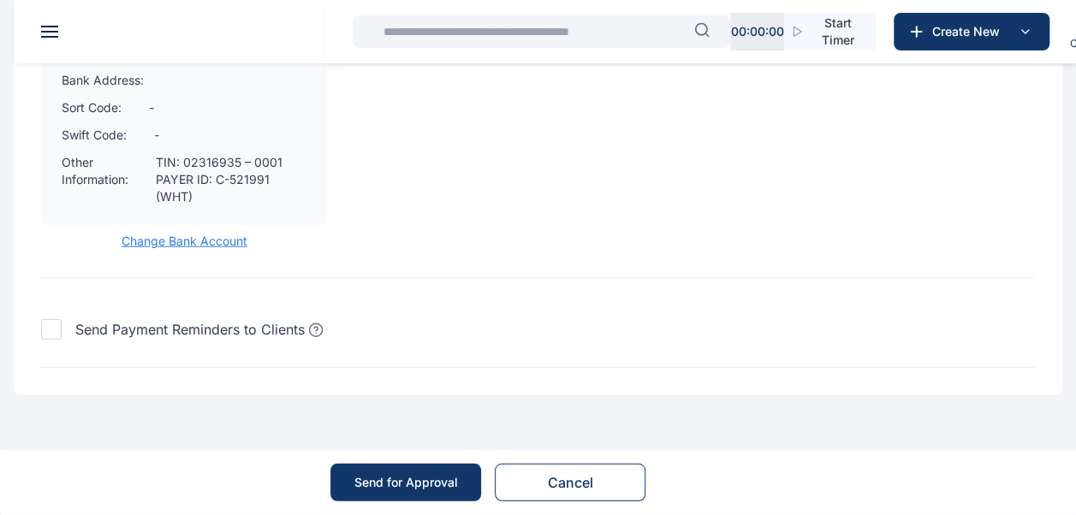
click at [384, 486] on div "Send for Approval" at bounding box center [406, 482] width 104 height 17
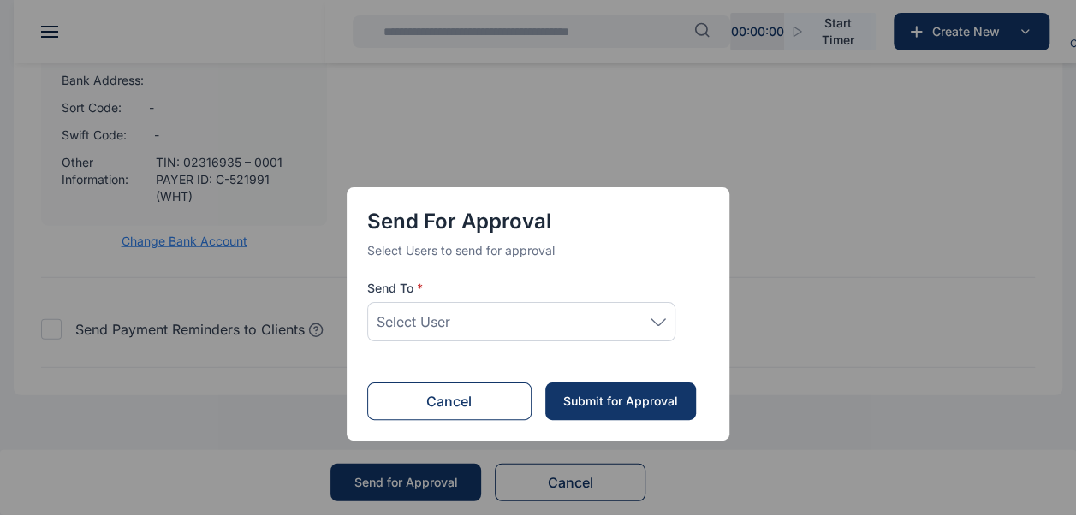
click at [608, 320] on div "Select User" at bounding box center [521, 321] width 289 height 21
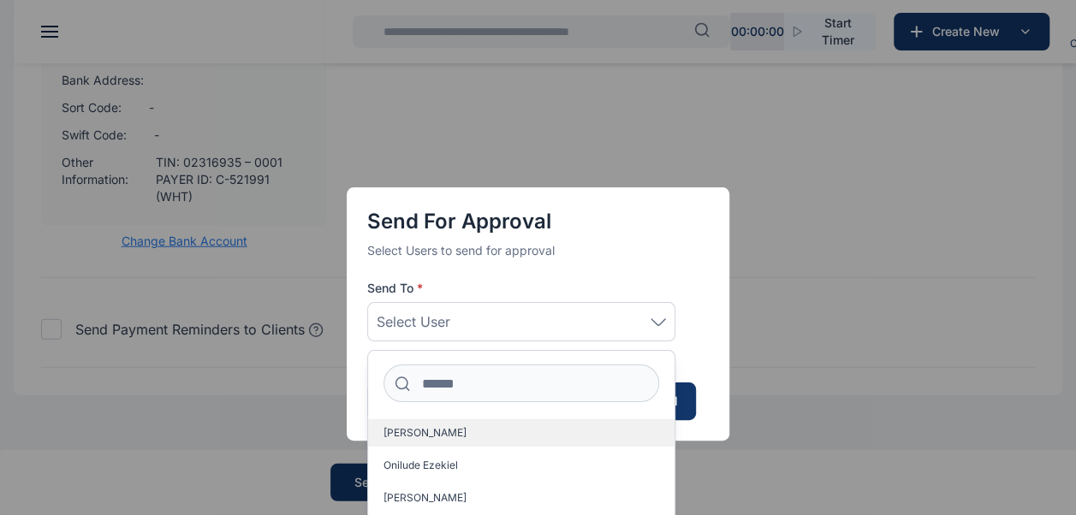
scroll to position [27, 0]
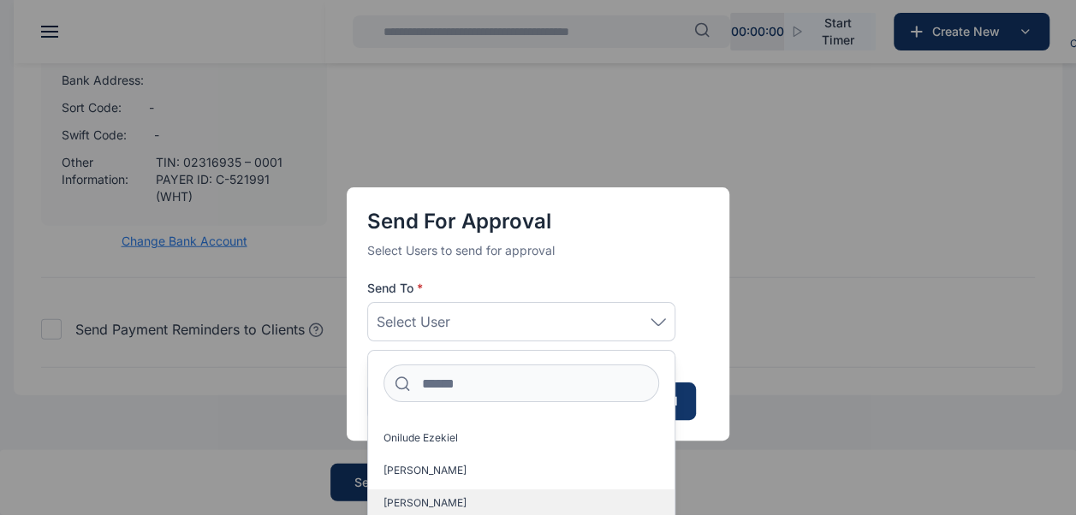
click at [442, 501] on span "[PERSON_NAME]" at bounding box center [424, 503] width 83 height 14
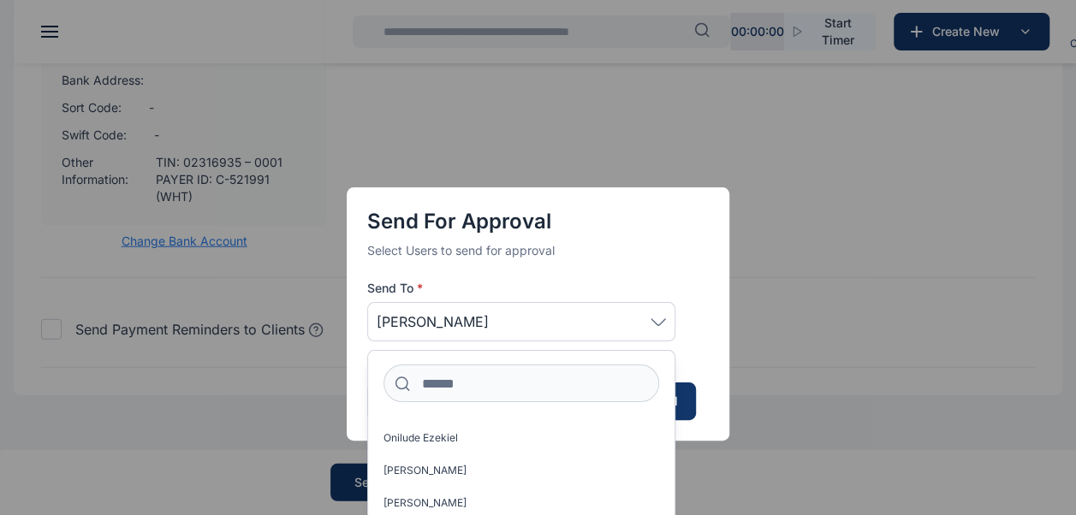
click at [840, 382] on div "Send for Approval Select Users to send for approval Send To * [PERSON_NAME] [PE…" at bounding box center [538, 257] width 1076 height 515
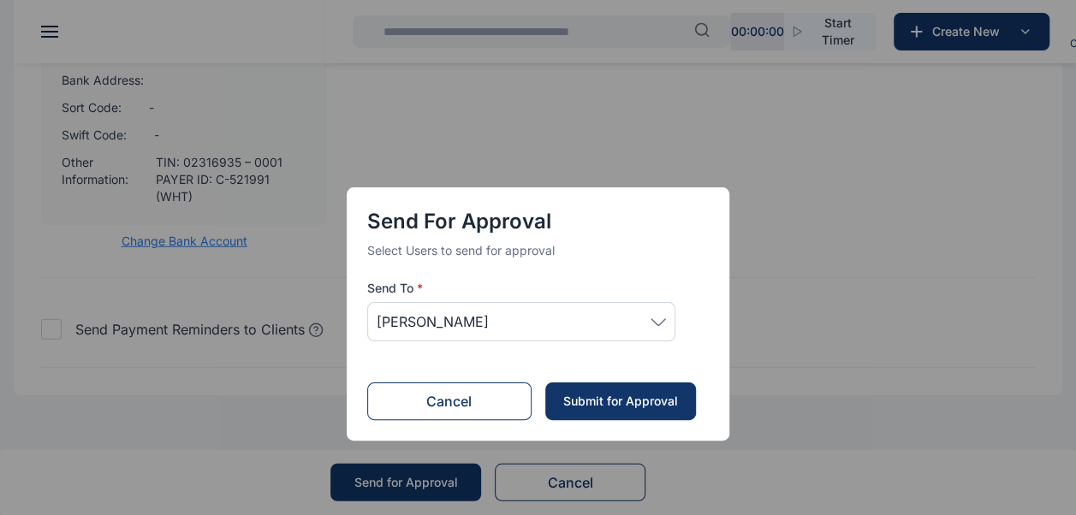
click at [643, 402] on div "Submit for Approval" at bounding box center [619, 401] width 116 height 17
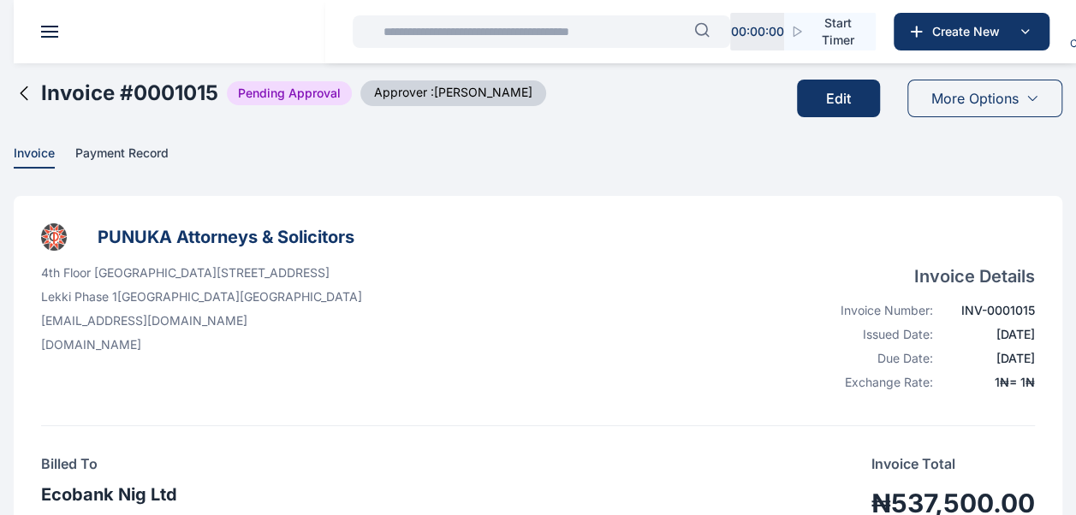
click at [731, 288] on div "4th Floor [GEOGRAPHIC_DATA][STREET_ADDRESS] [EMAIL_ADDRESS][DOMAIN_NAME] [DOMAI…" at bounding box center [537, 330] width 993 height 133
